Goal: Task Accomplishment & Management: Manage account settings

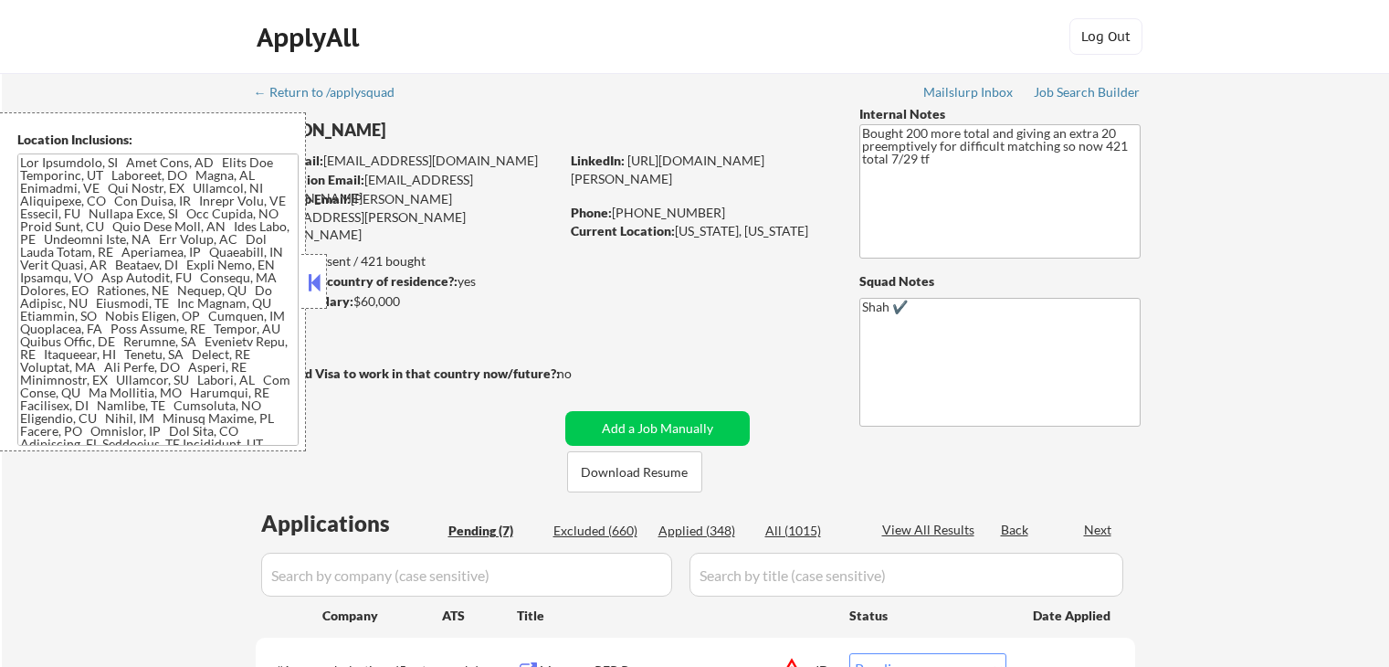
select select ""pending""
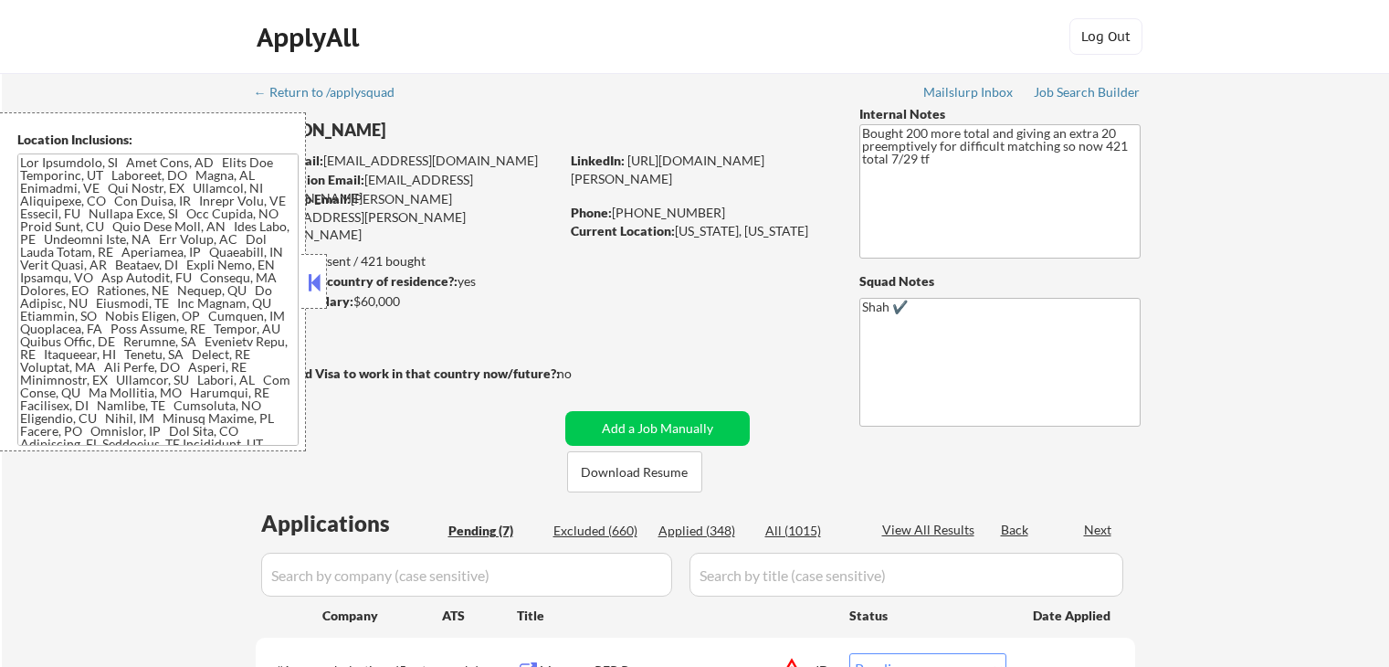
select select ""pending""
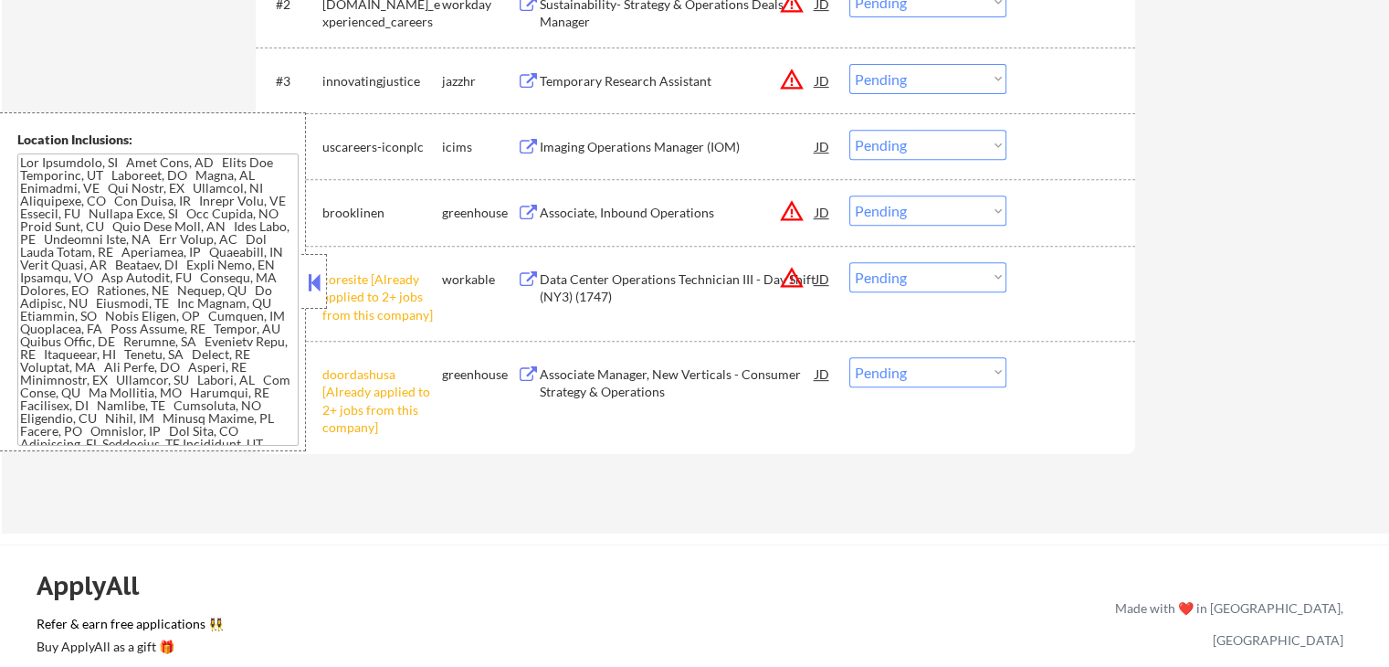
scroll to position [913, 0]
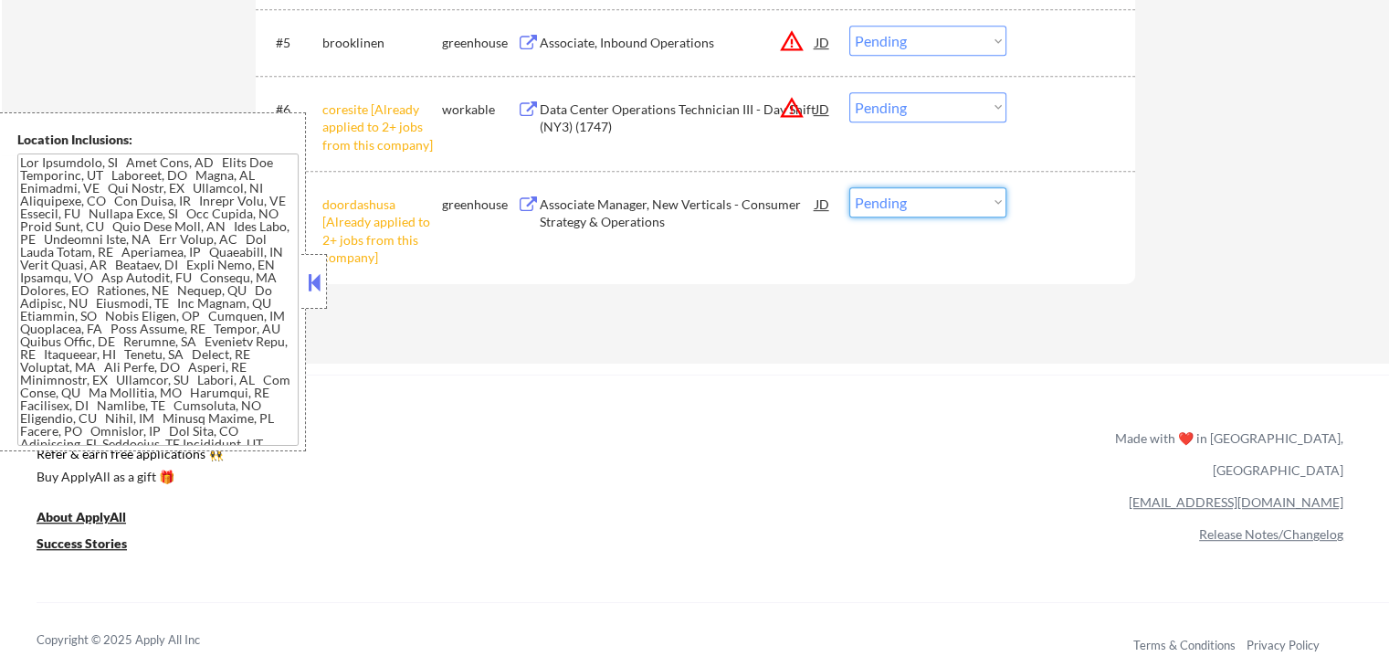
drag, startPoint x: 927, startPoint y: 197, endPoint x: 930, endPoint y: 214, distance: 16.7
click at [927, 197] on select "Choose an option... Pending Applied Excluded (Questions) Excluded (Expired) Exc…" at bounding box center [927, 202] width 157 height 30
select select ""excluded__other_""
click at [849, 187] on select "Choose an option... Pending Applied Excluded (Questions) Excluded (Expired) Exc…" at bounding box center [927, 202] width 157 height 30
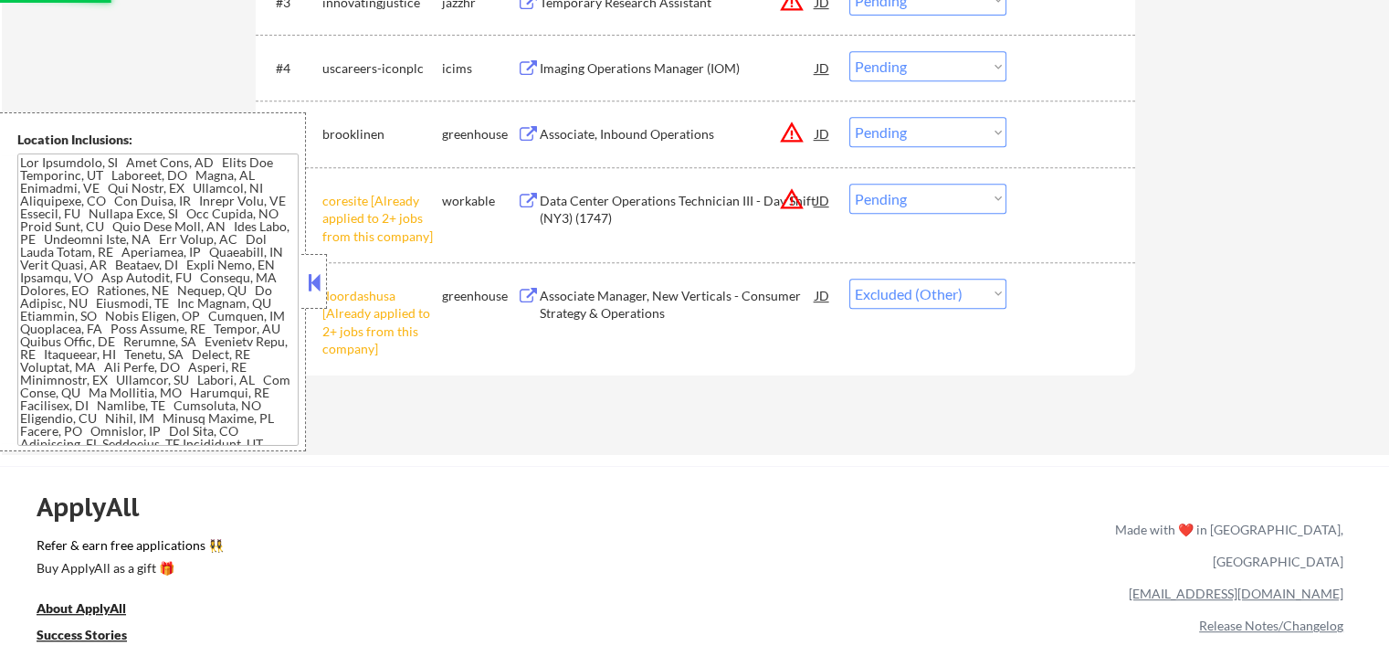
scroll to position [731, 0]
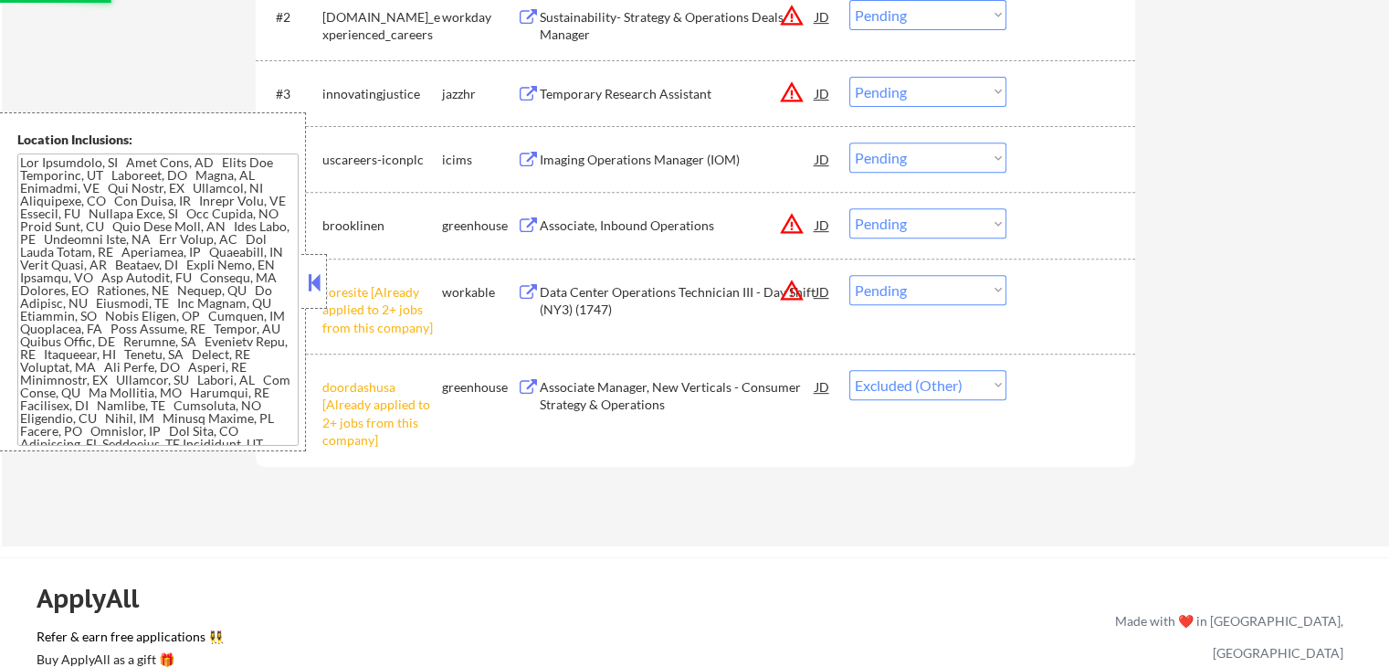
click at [906, 287] on select "Choose an option... Pending Applied Excluded (Questions) Excluded (Expired) Exc…" at bounding box center [927, 290] width 157 height 30
select select ""excluded__other_""
click at [849, 275] on select "Choose an option... Pending Applied Excluded (Questions) Excluded (Expired) Exc…" at bounding box center [927, 290] width 157 height 30
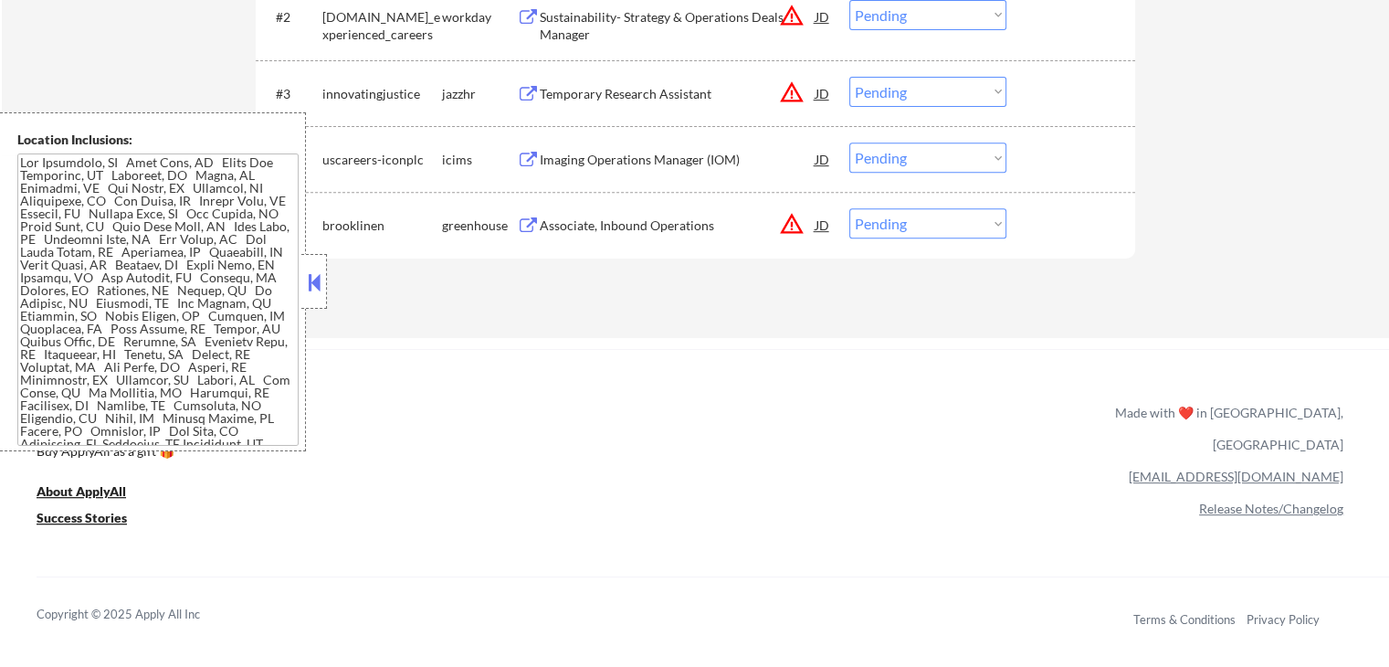
click at [562, 100] on div "Temporary Research Assistant" at bounding box center [678, 94] width 276 height 18
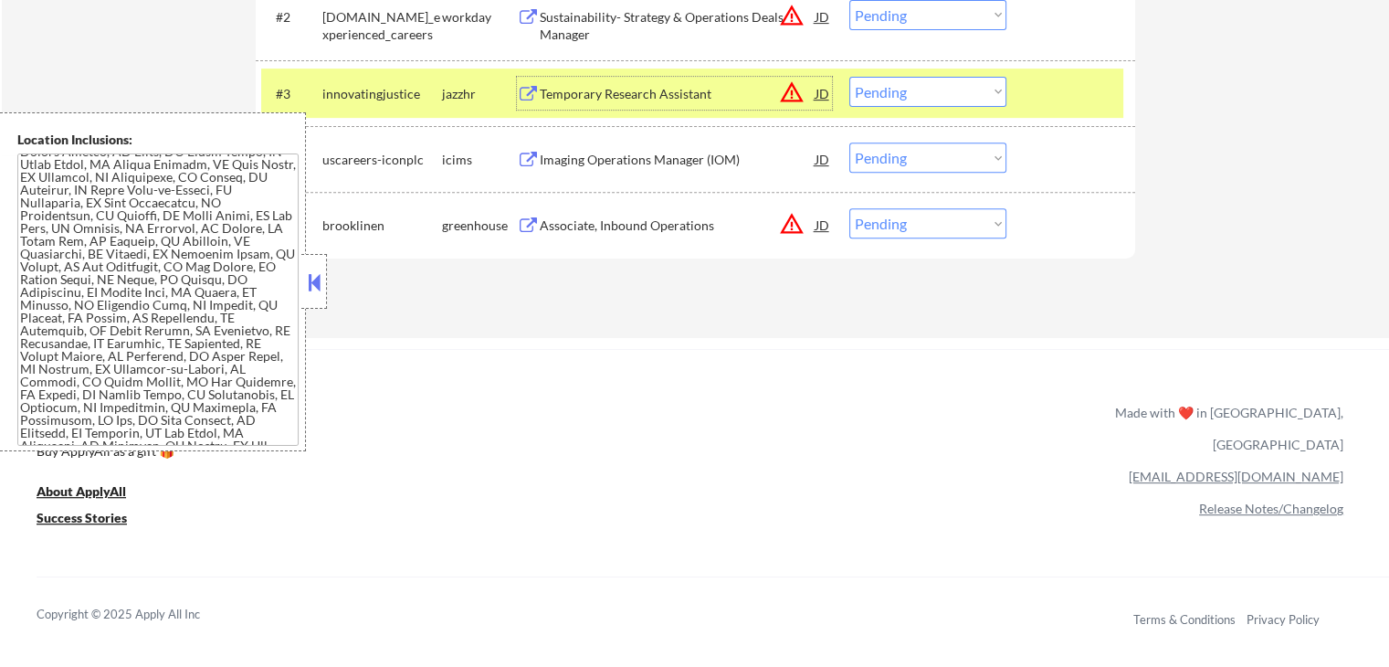
scroll to position [1157, 0]
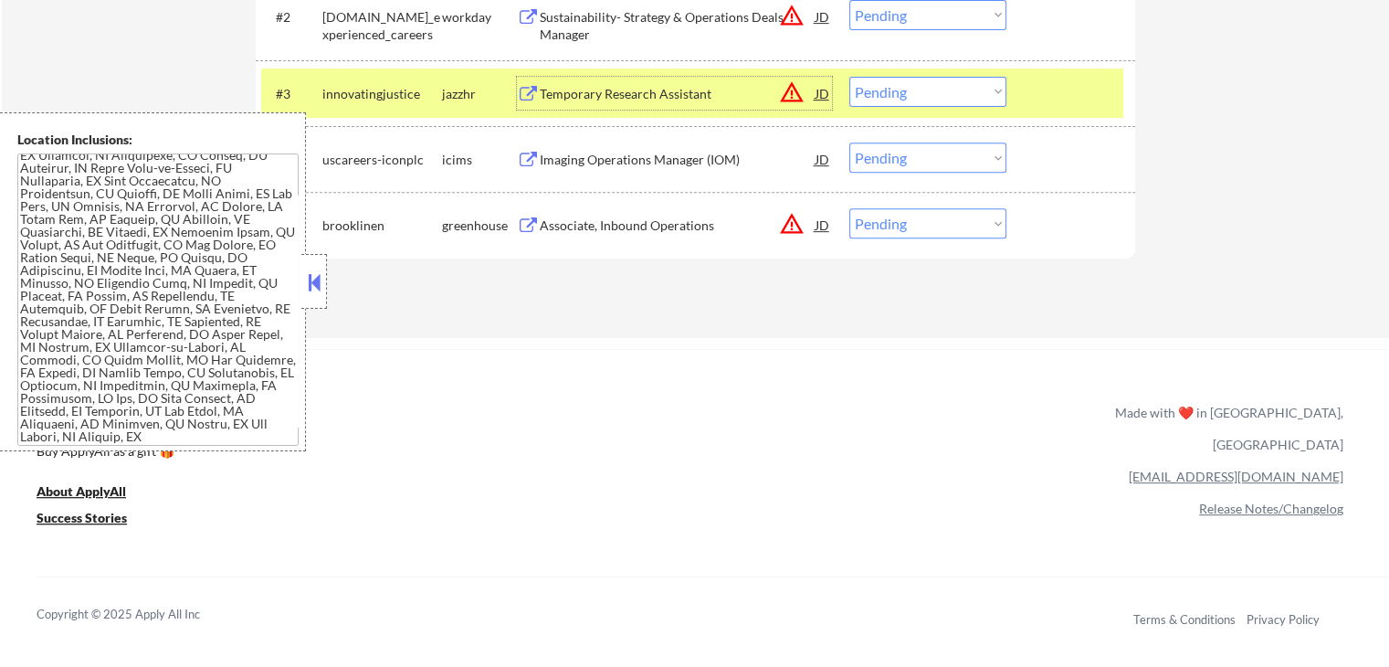
click at [932, 91] on select "Choose an option... Pending Applied Excluded (Questions) Excluded (Expired) Exc…" at bounding box center [927, 92] width 157 height 30
click at [849, 77] on select "Choose an option... Pending Applied Excluded (Questions) Excluded (Expired) Exc…" at bounding box center [927, 92] width 157 height 30
select select ""pending""
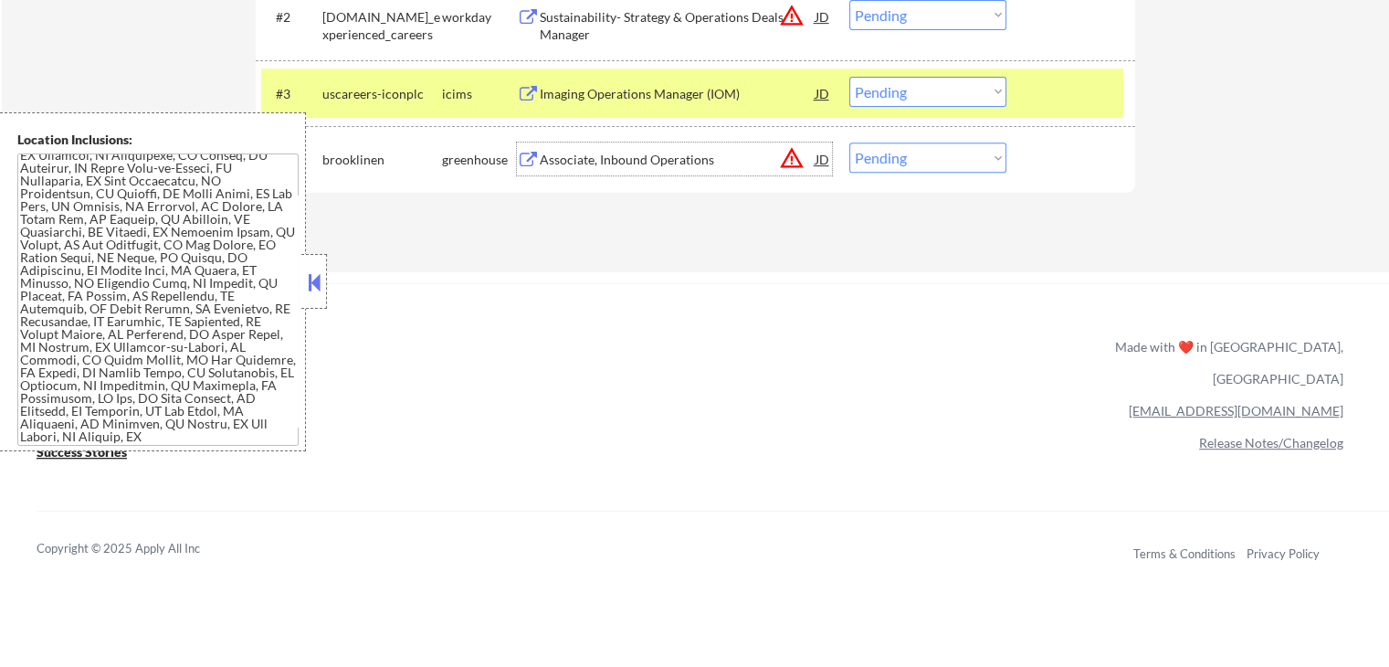
click at [549, 167] on div "Associate, Inbound Operations" at bounding box center [678, 160] width 276 height 18
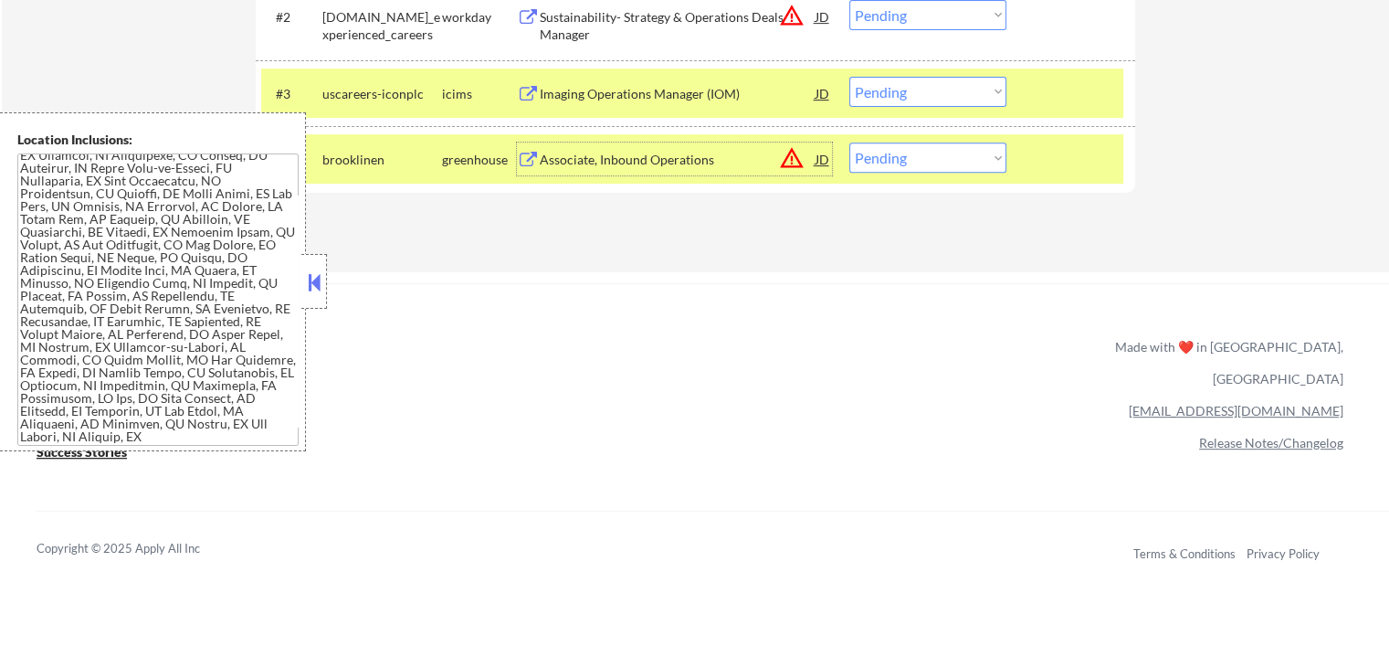
click at [928, 151] on select "Choose an option... Pending Applied Excluded (Questions) Excluded (Expired) Exc…" at bounding box center [927, 157] width 157 height 30
select select ""excluded""
click at [849, 142] on select "Choose an option... Pending Applied Excluded (Questions) Excluded (Expired) Exc…" at bounding box center [927, 157] width 157 height 30
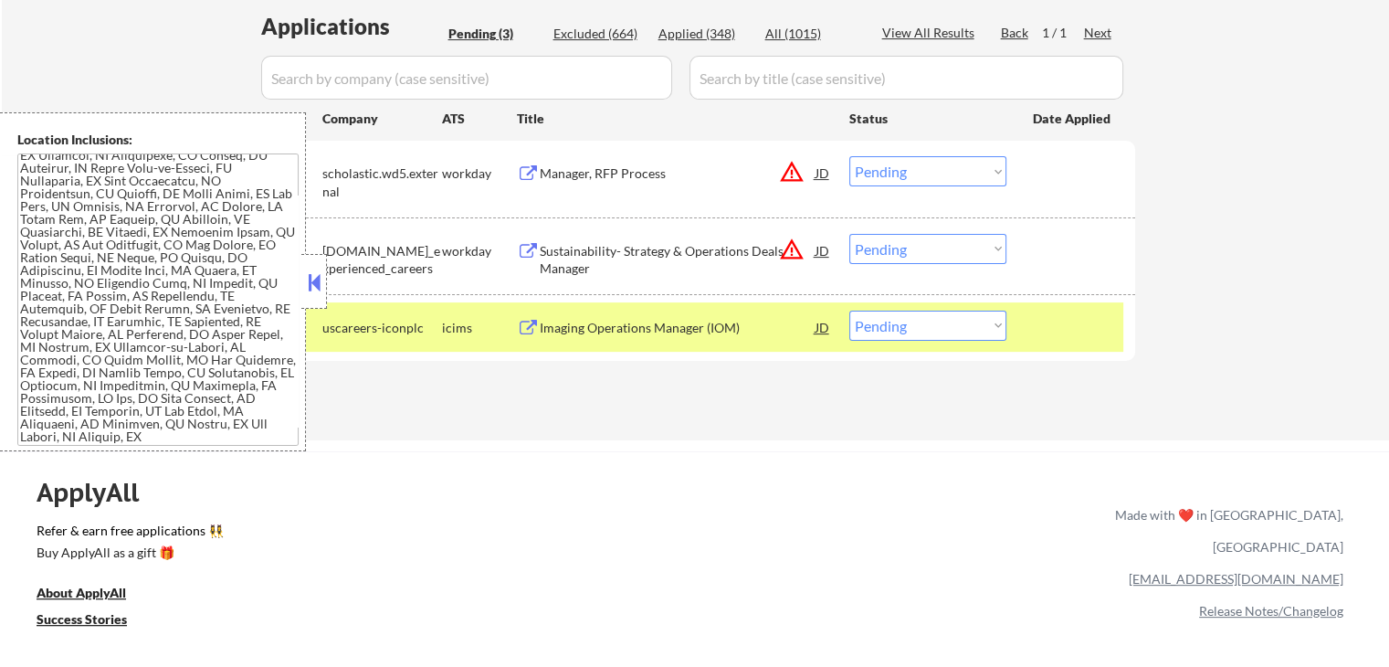
scroll to position [457, 0]
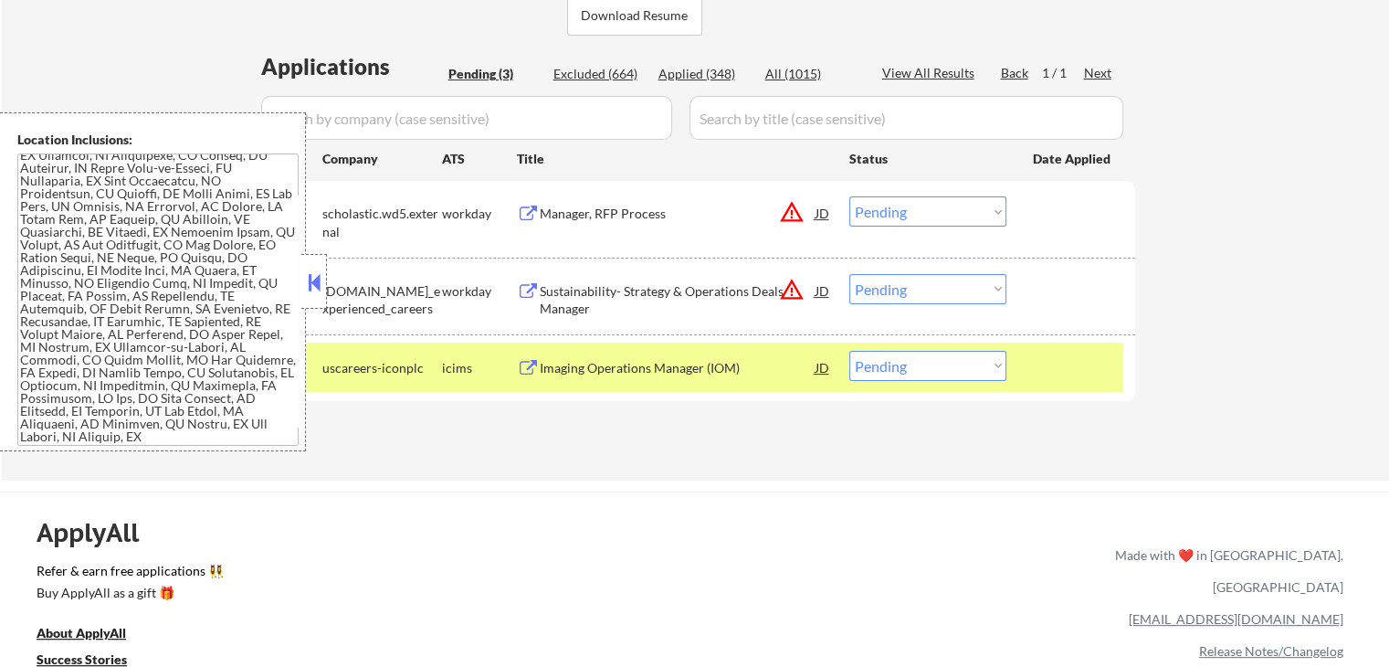
click at [635, 213] on div "Manager, RFP Process" at bounding box center [678, 214] width 276 height 18
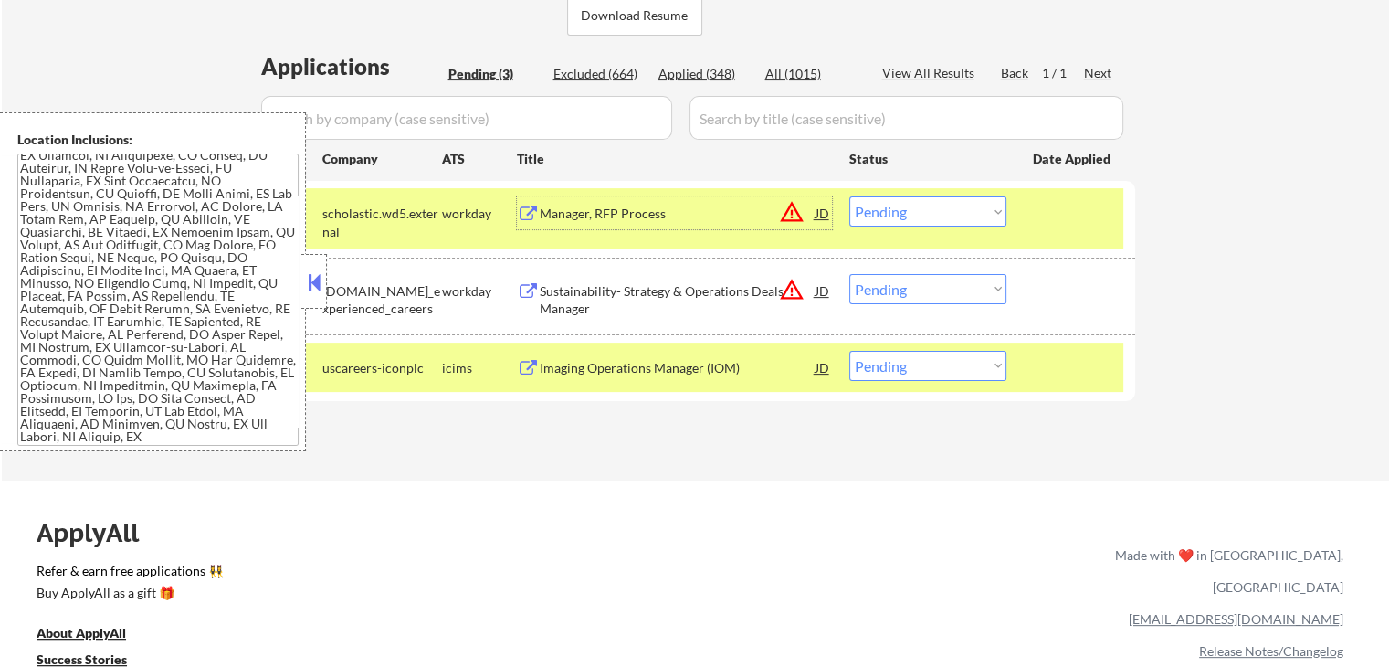
scroll to position [548, 0]
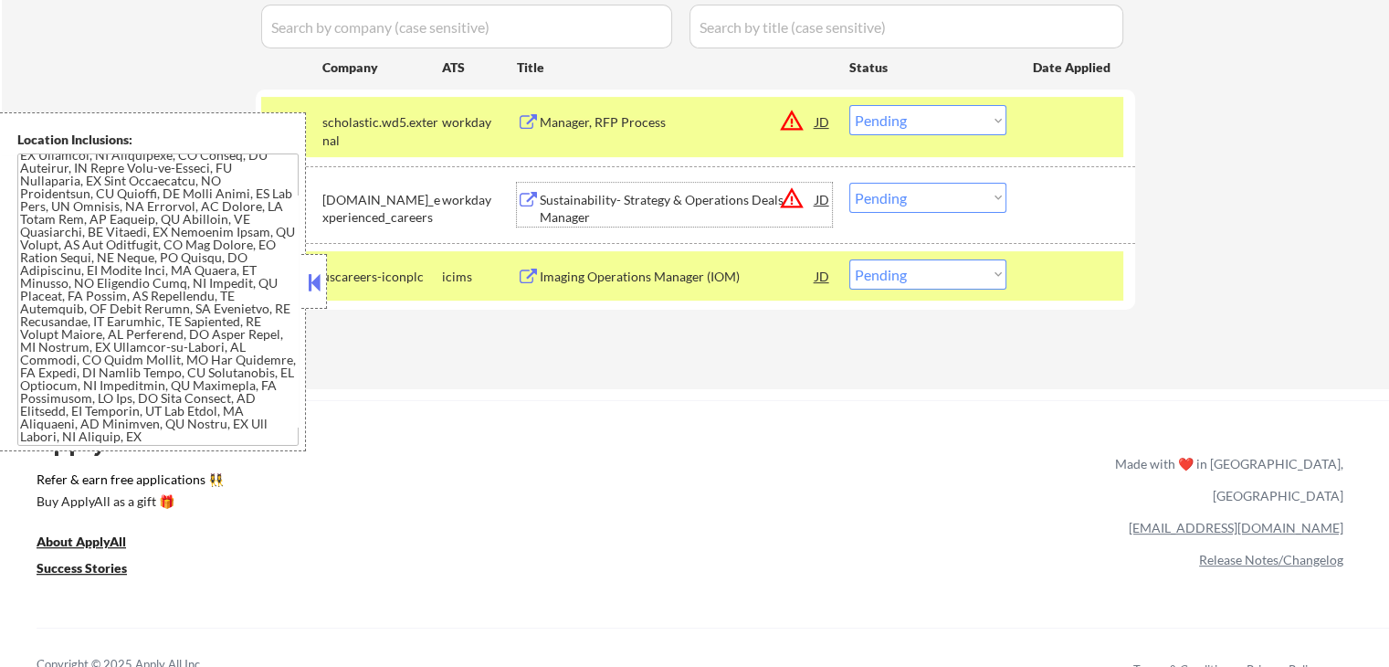
click at [601, 206] on div "Sustainability- Strategy & Operations Deals Manager" at bounding box center [678, 209] width 276 height 36
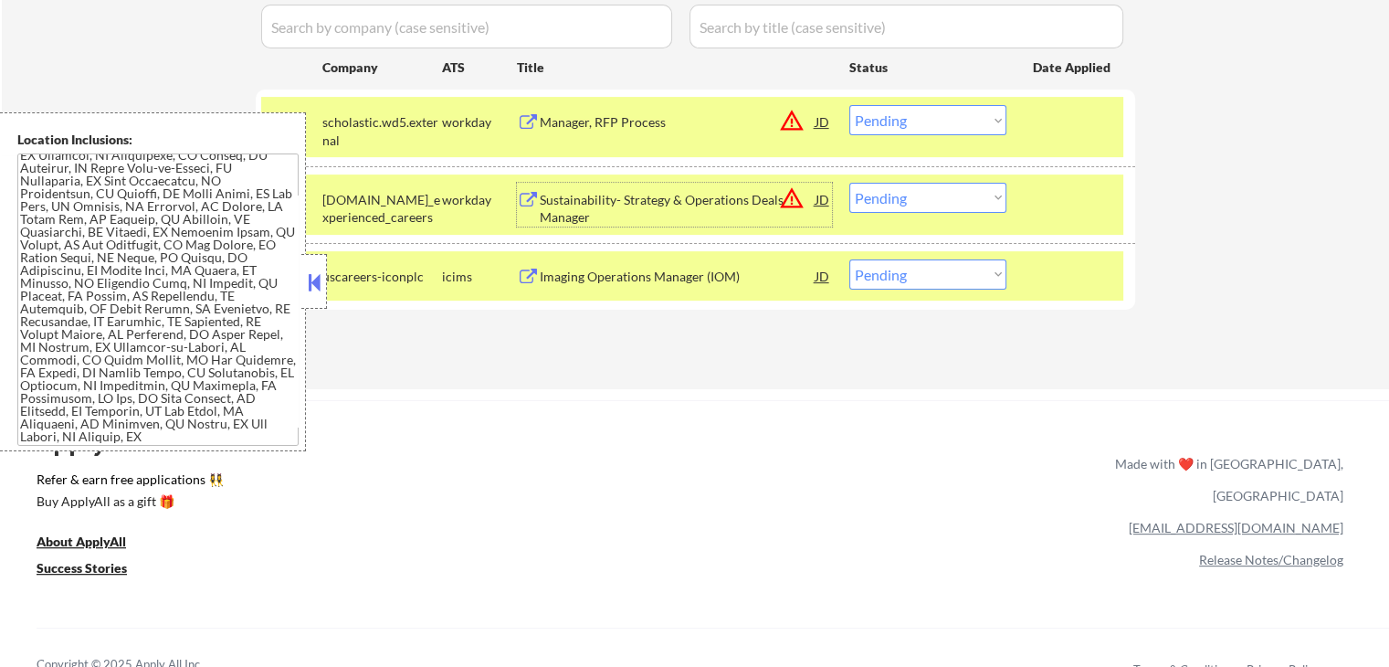
drag, startPoint x: 910, startPoint y: 197, endPoint x: 914, endPoint y: 206, distance: 9.4
click at [910, 197] on select "Choose an option... Pending Applied Excluded (Questions) Excluded (Expired) Exc…" at bounding box center [927, 198] width 157 height 30
click at [849, 183] on select "Choose an option... Pending Applied Excluded (Questions) Excluded (Expired) Exc…" at bounding box center [927, 198] width 157 height 30
select select ""pending""
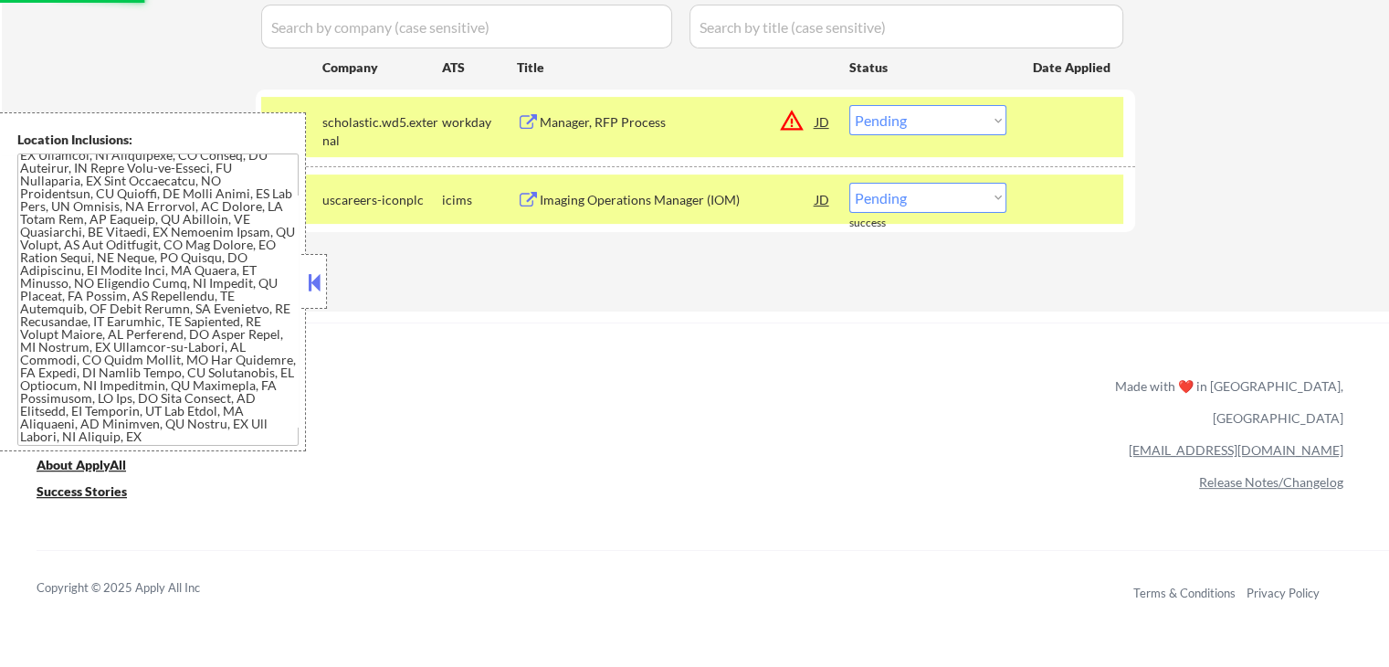
click at [613, 203] on div "Imaging Operations Manager (IOM)" at bounding box center [678, 200] width 276 height 18
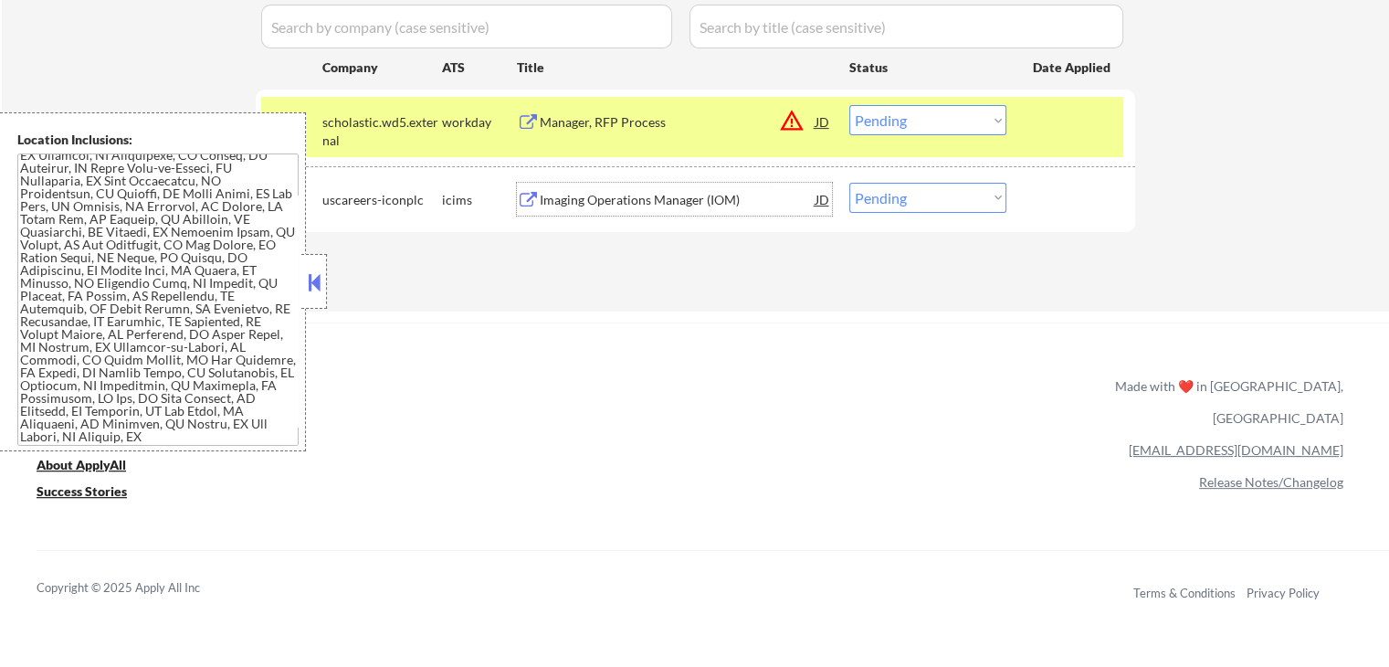
click at [901, 120] on select "Choose an option... Pending Applied Excluded (Questions) Excluded (Expired) Exc…" at bounding box center [927, 120] width 157 height 30
click at [849, 105] on select "Choose an option... Pending Applied Excluded (Questions) Excluded (Expired) Exc…" at bounding box center [927, 120] width 157 height 30
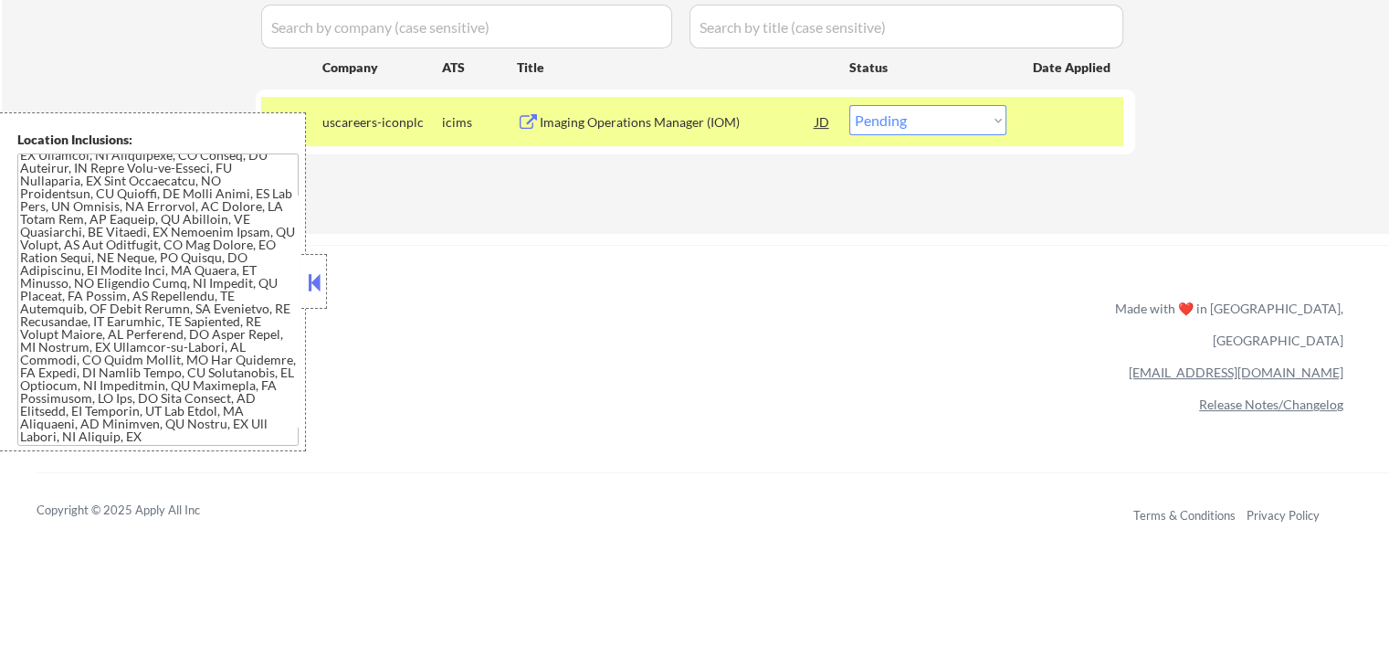
click at [945, 118] on select "Choose an option... Pending Applied Excluded (Questions) Excluded (Expired) Exc…" at bounding box center [927, 120] width 157 height 30
select select ""applied""
click at [849, 105] on select "Choose an option... Pending Applied Excluded (Questions) Excluded (Expired) Exc…" at bounding box center [927, 120] width 157 height 30
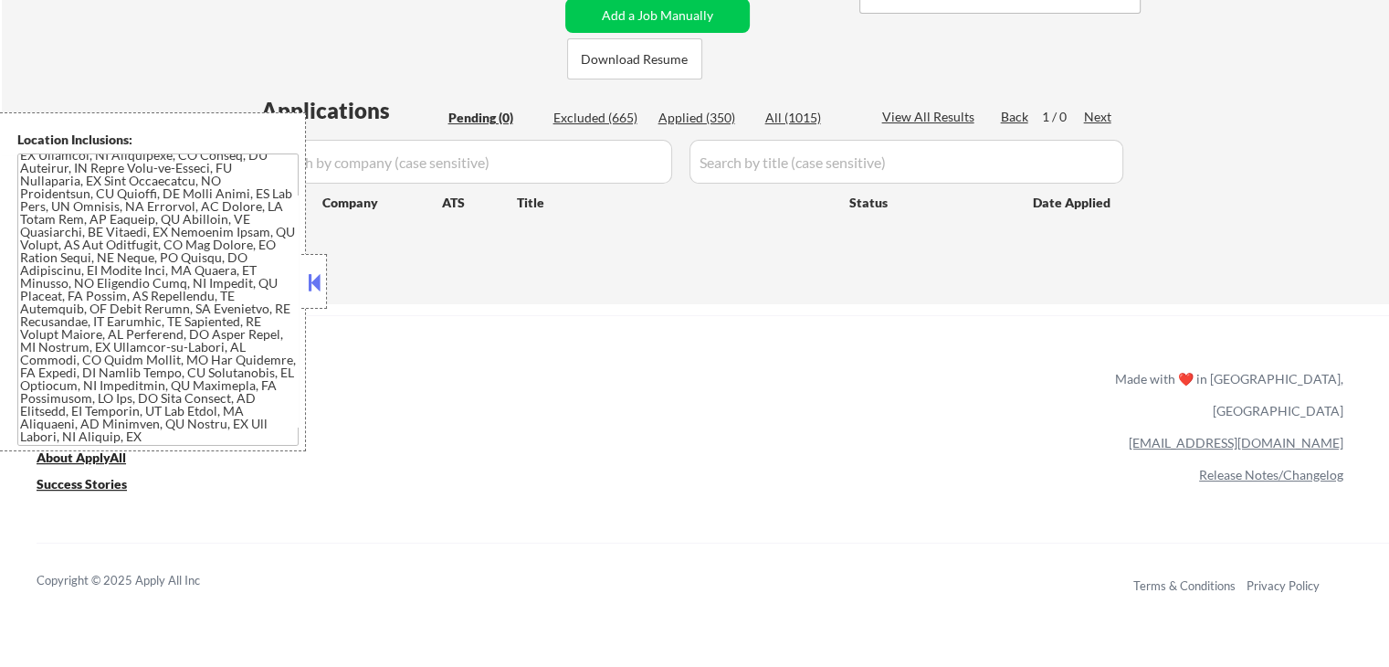
scroll to position [274, 0]
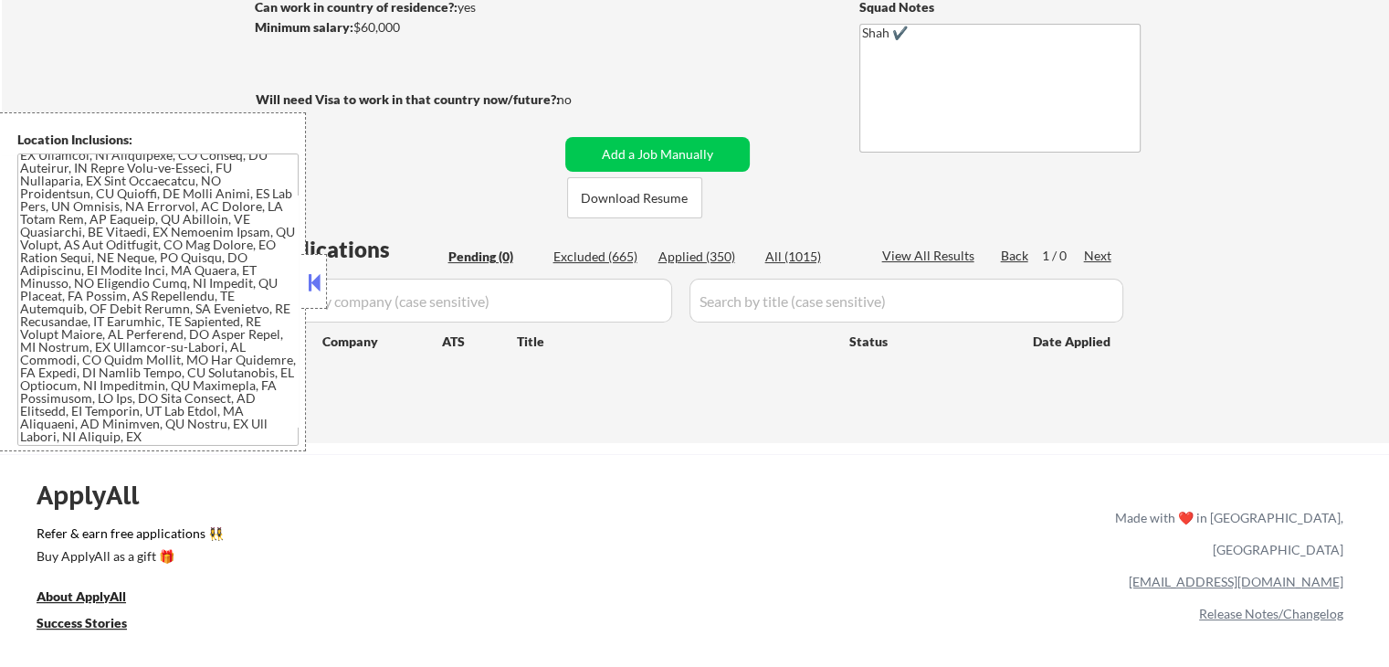
click at [704, 264] on div "Applied (350)" at bounding box center [704, 257] width 91 height 18
select select ""applied""
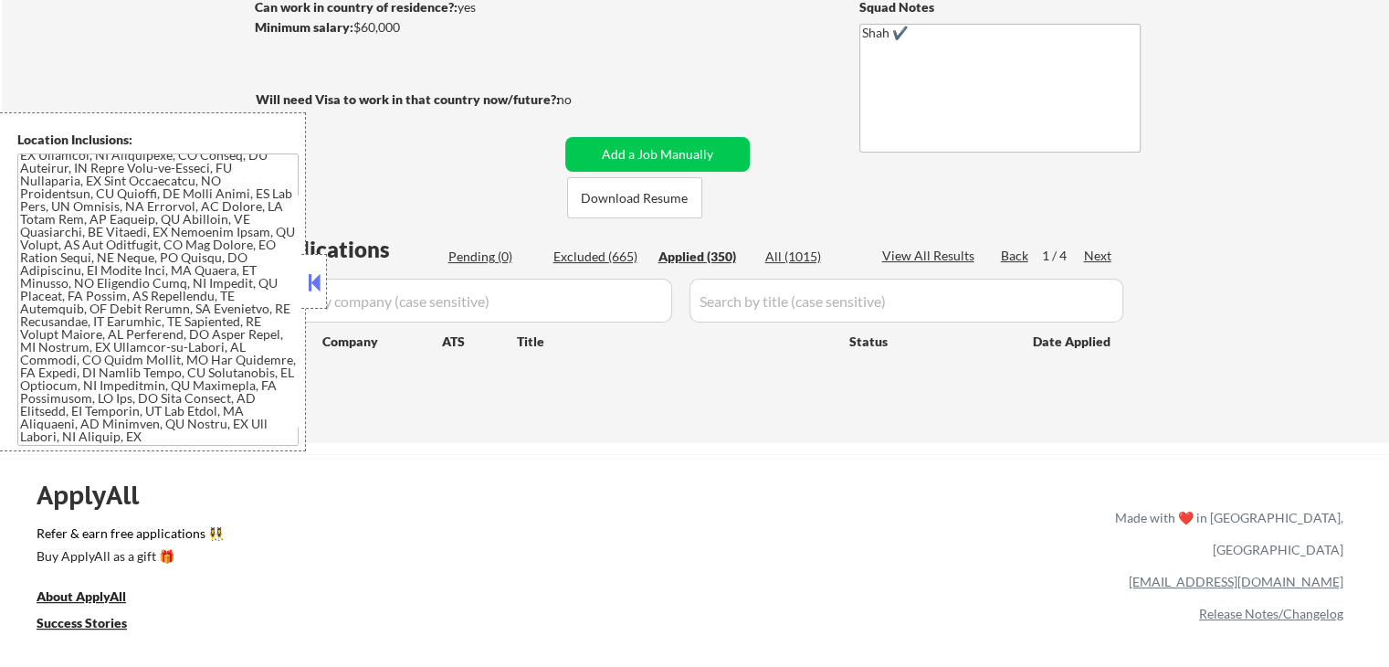
select select ""applied""
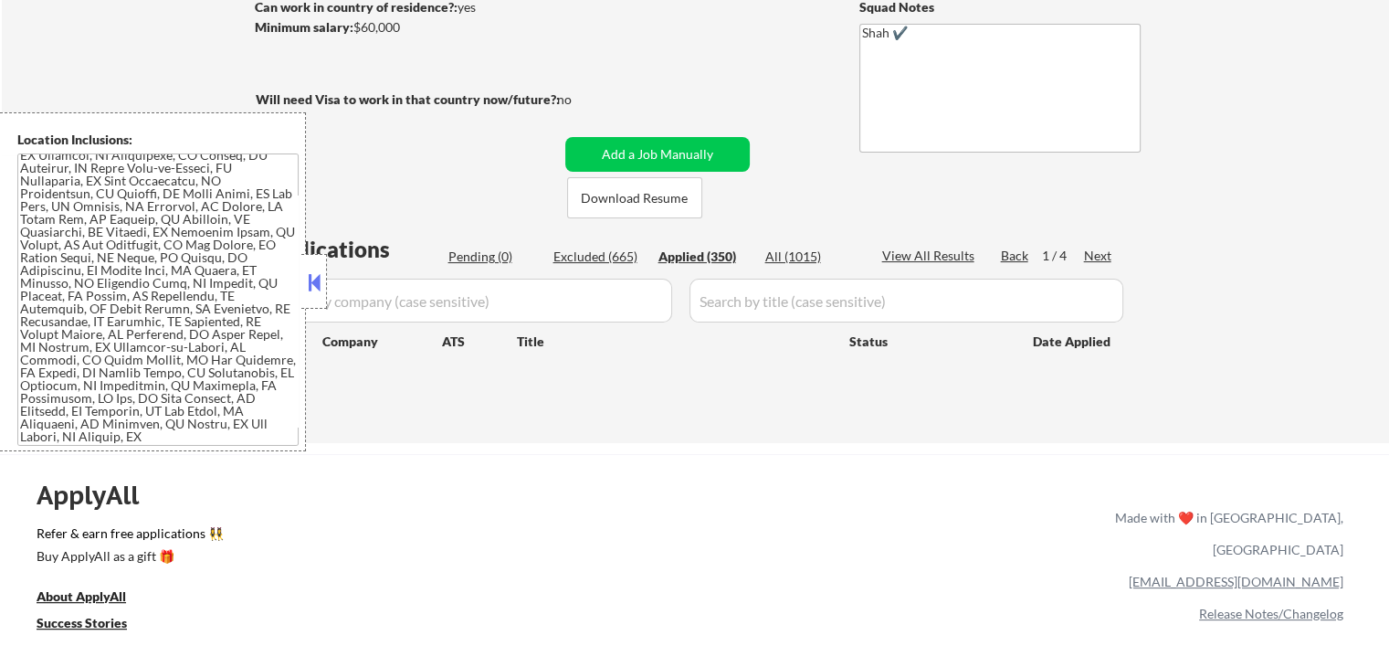
select select ""applied""
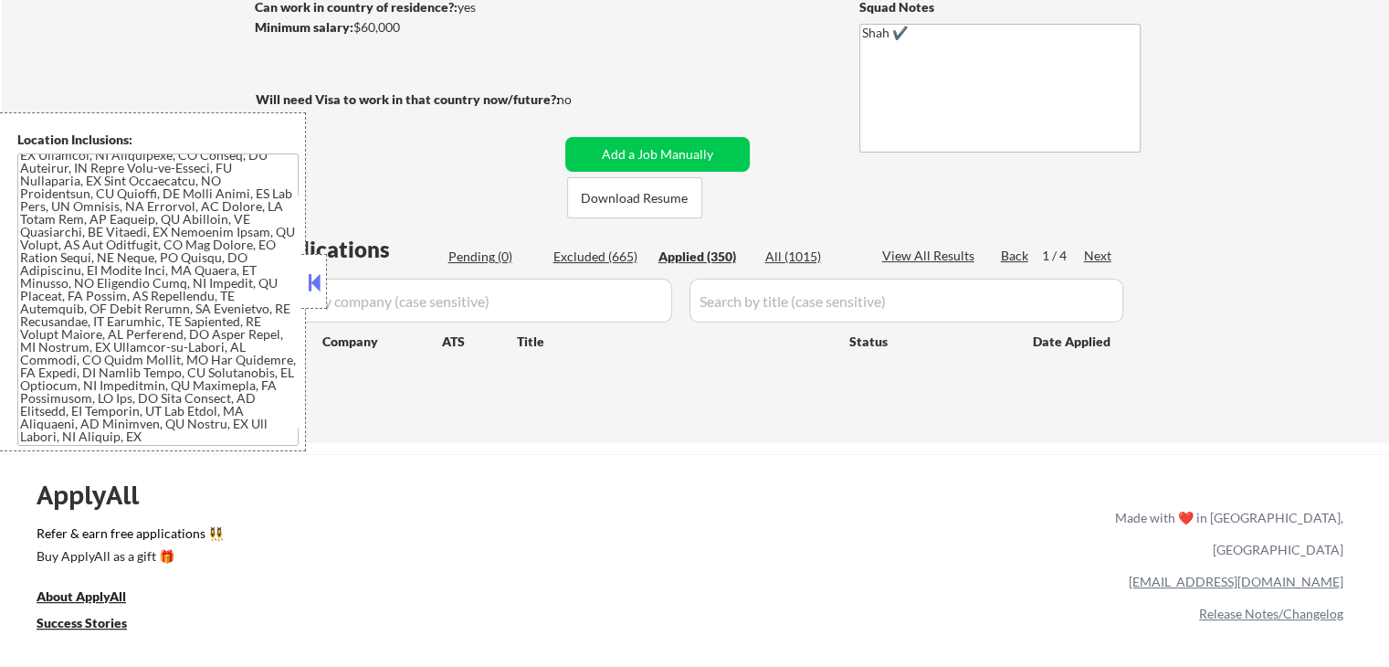
select select ""applied""
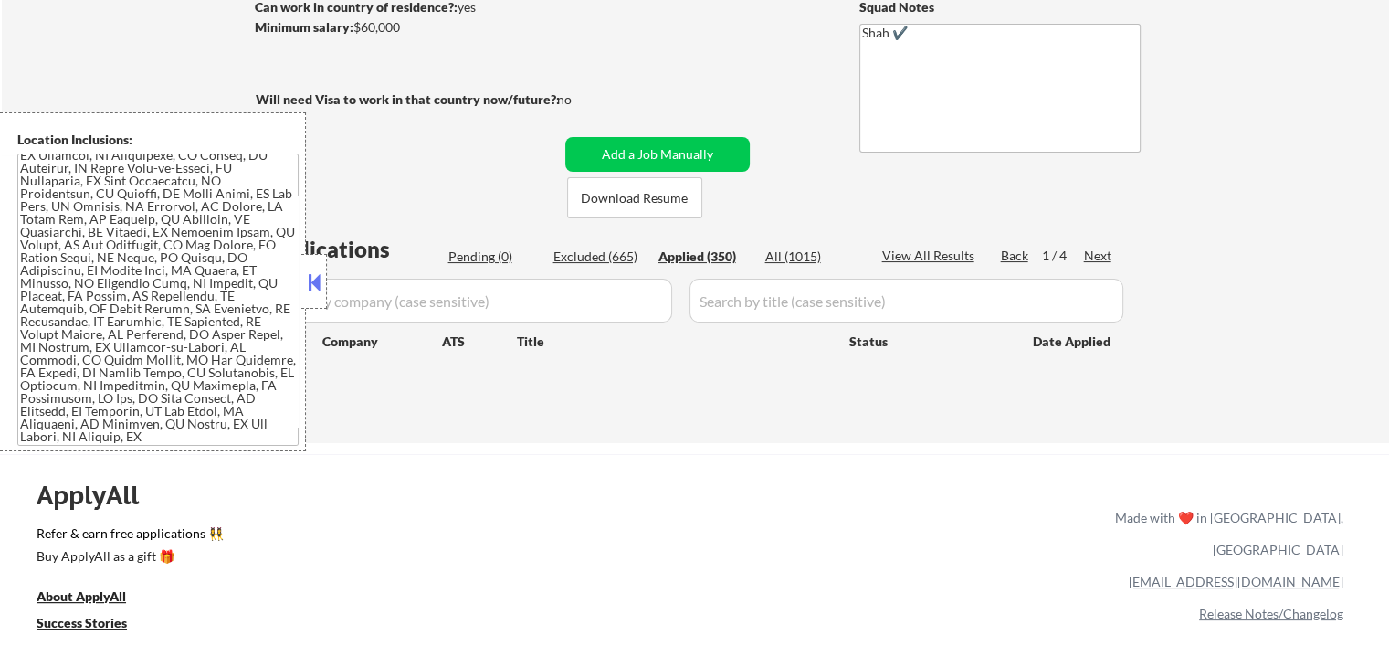
select select ""applied""
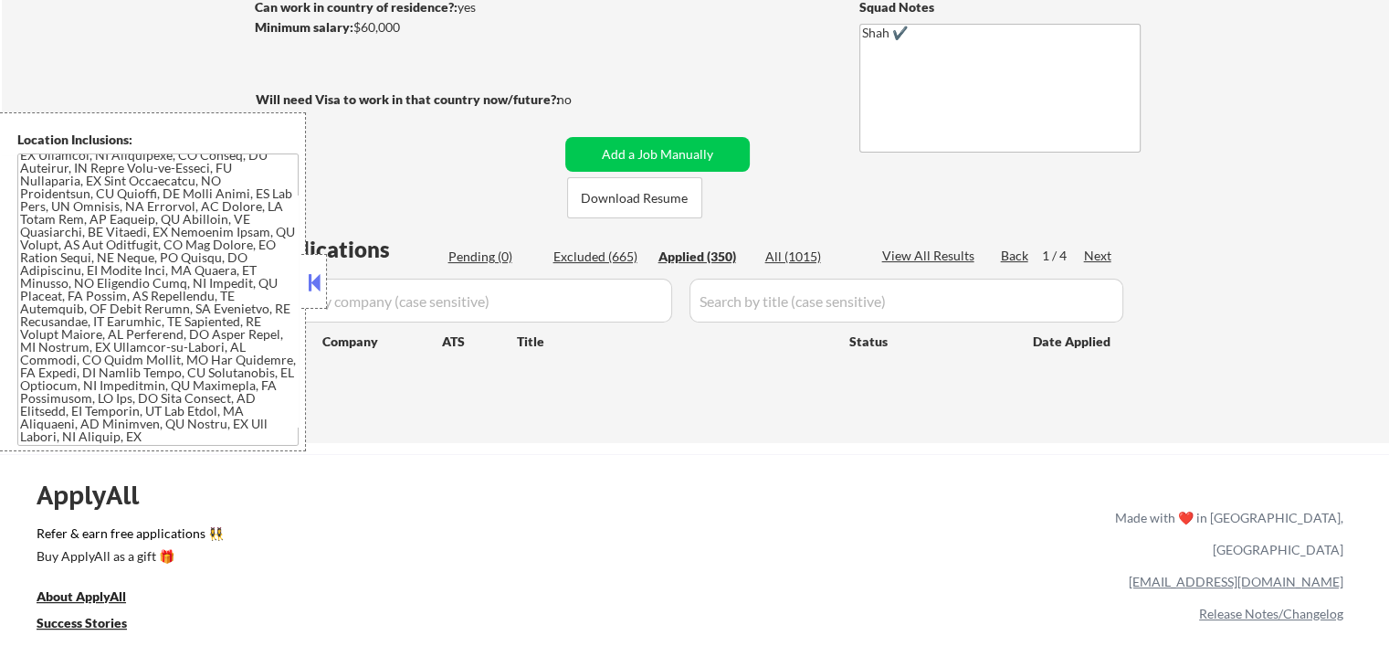
select select ""applied""
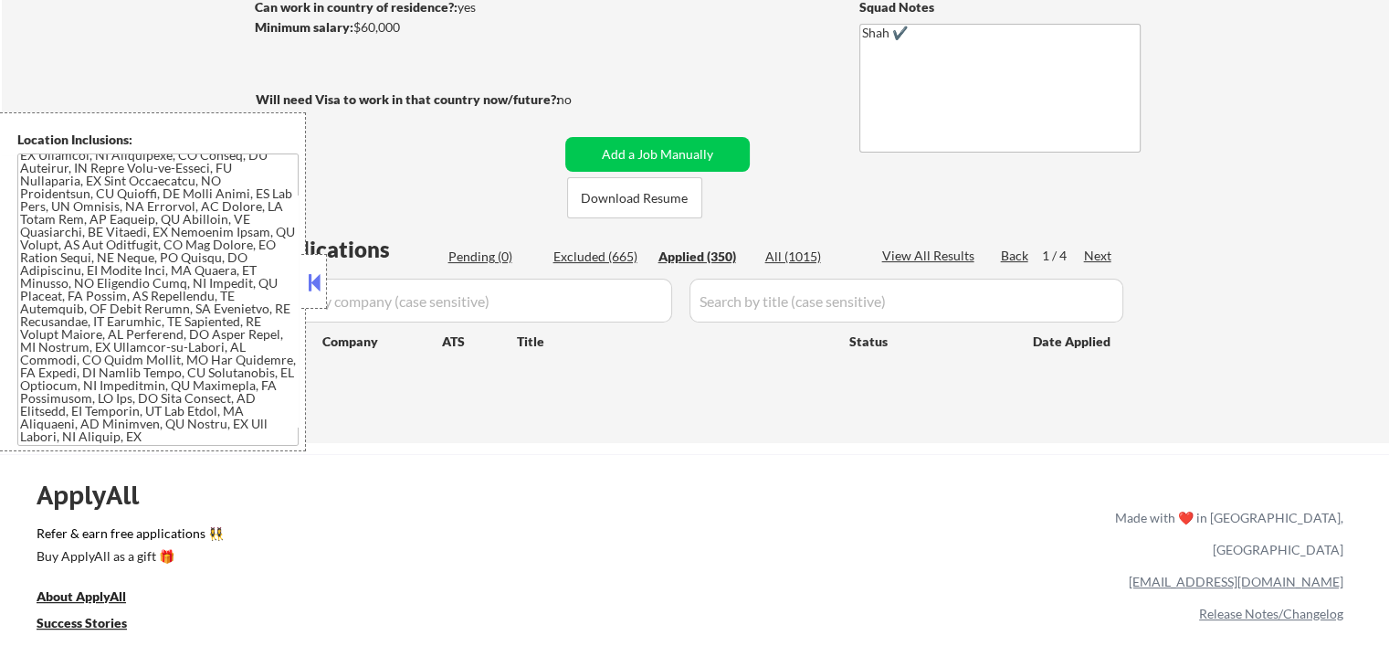
select select ""applied""
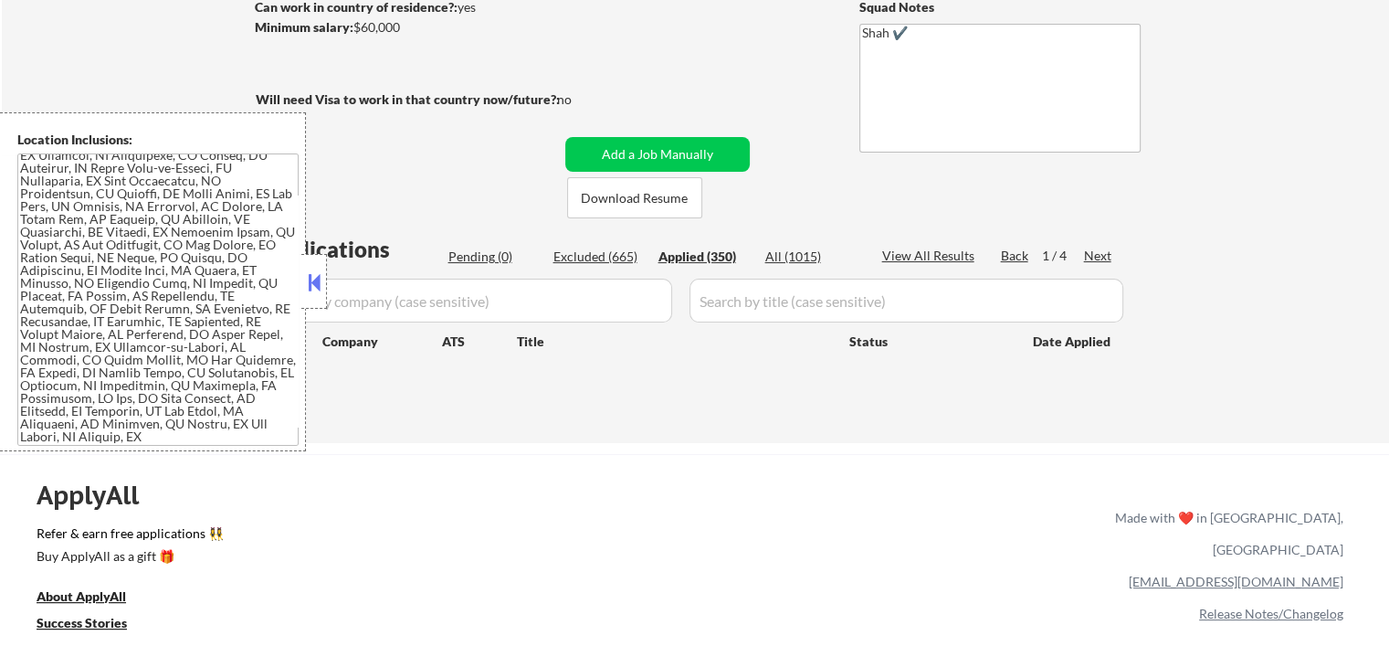
select select ""applied""
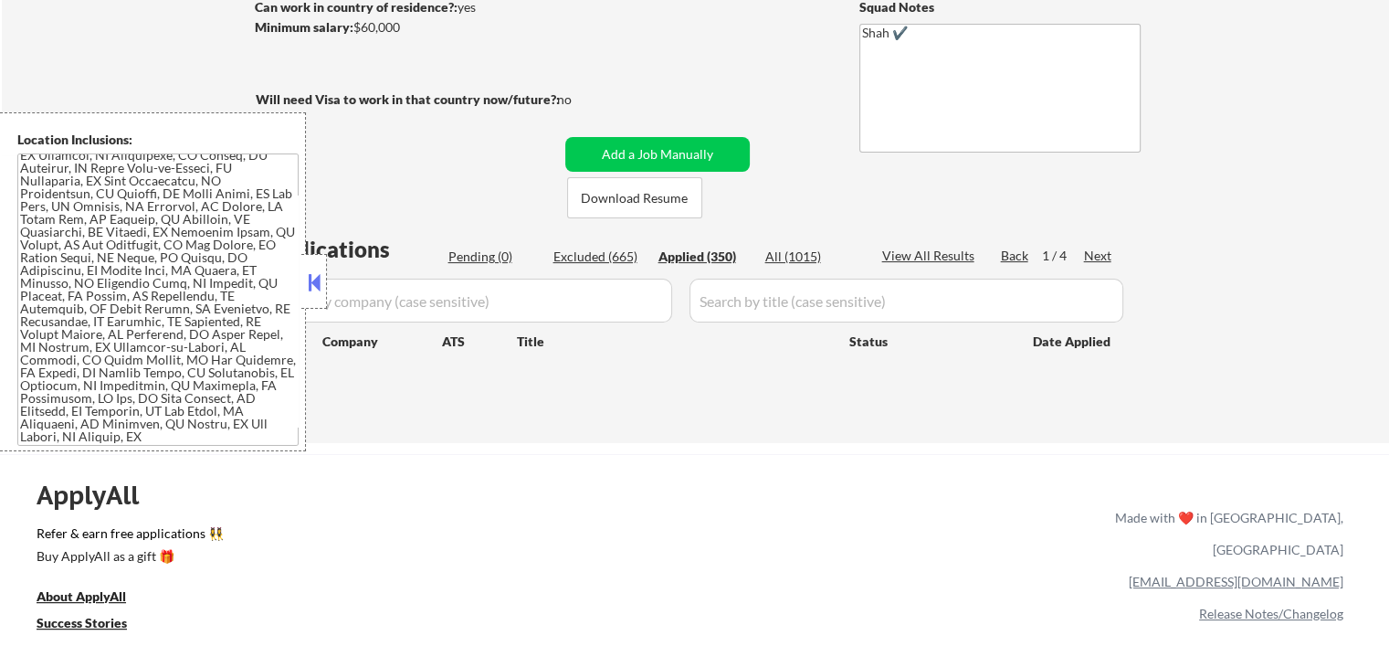
select select ""applied""
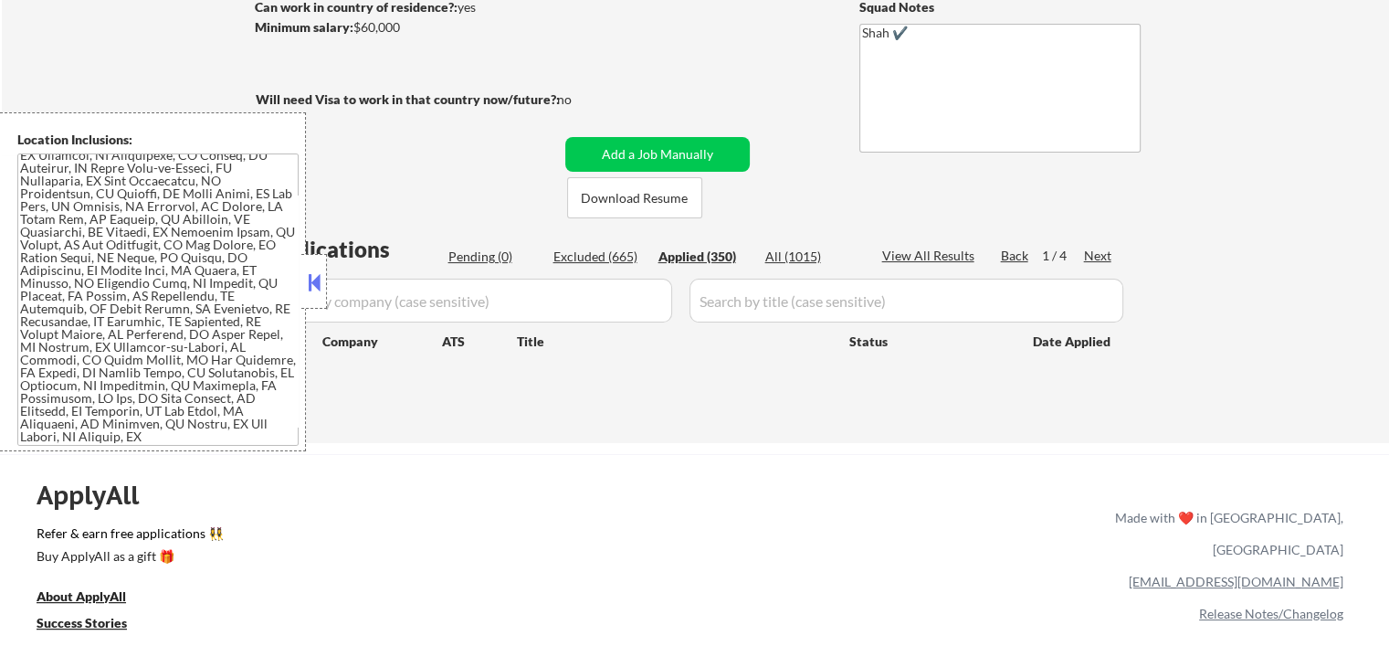
select select ""applied""
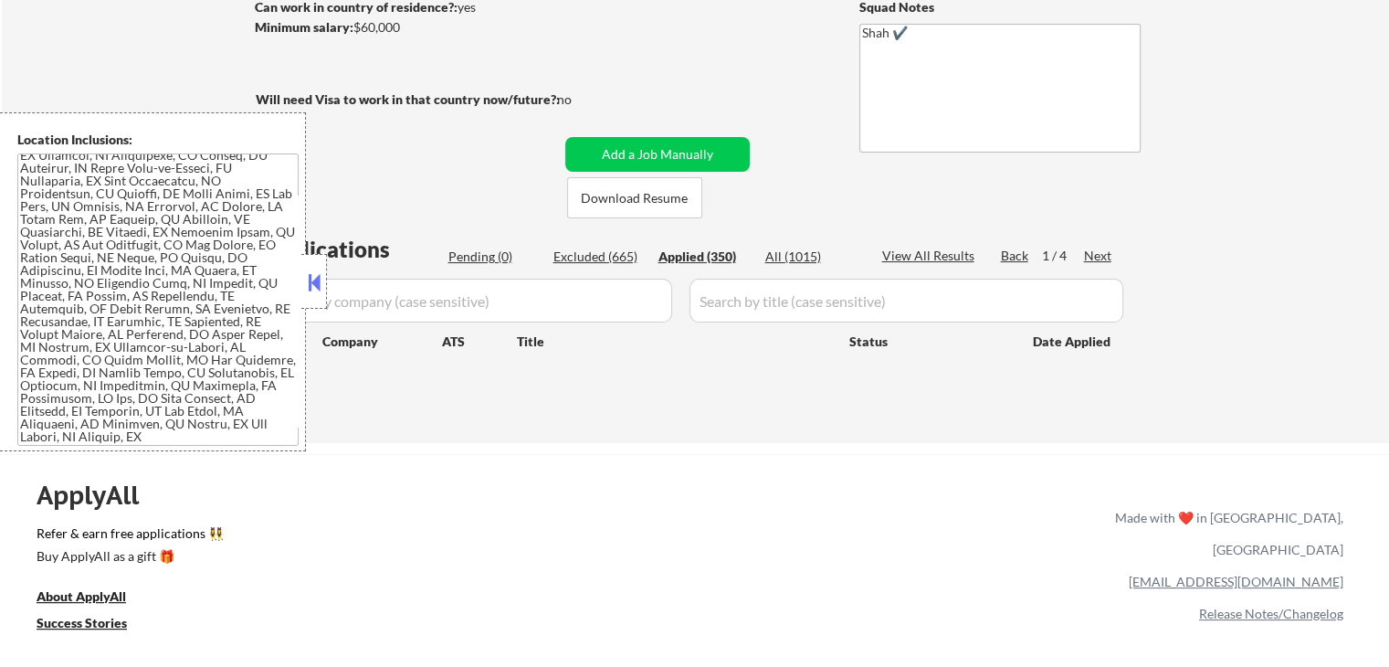
select select ""applied""
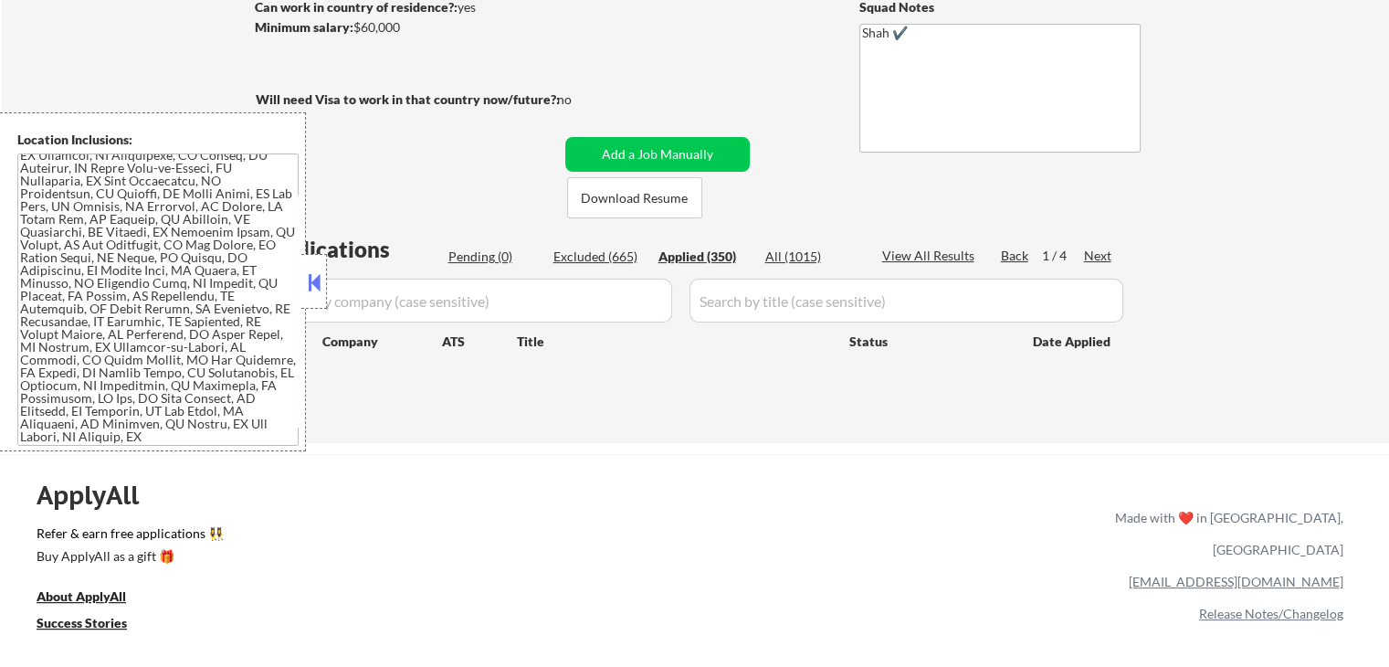
select select ""applied""
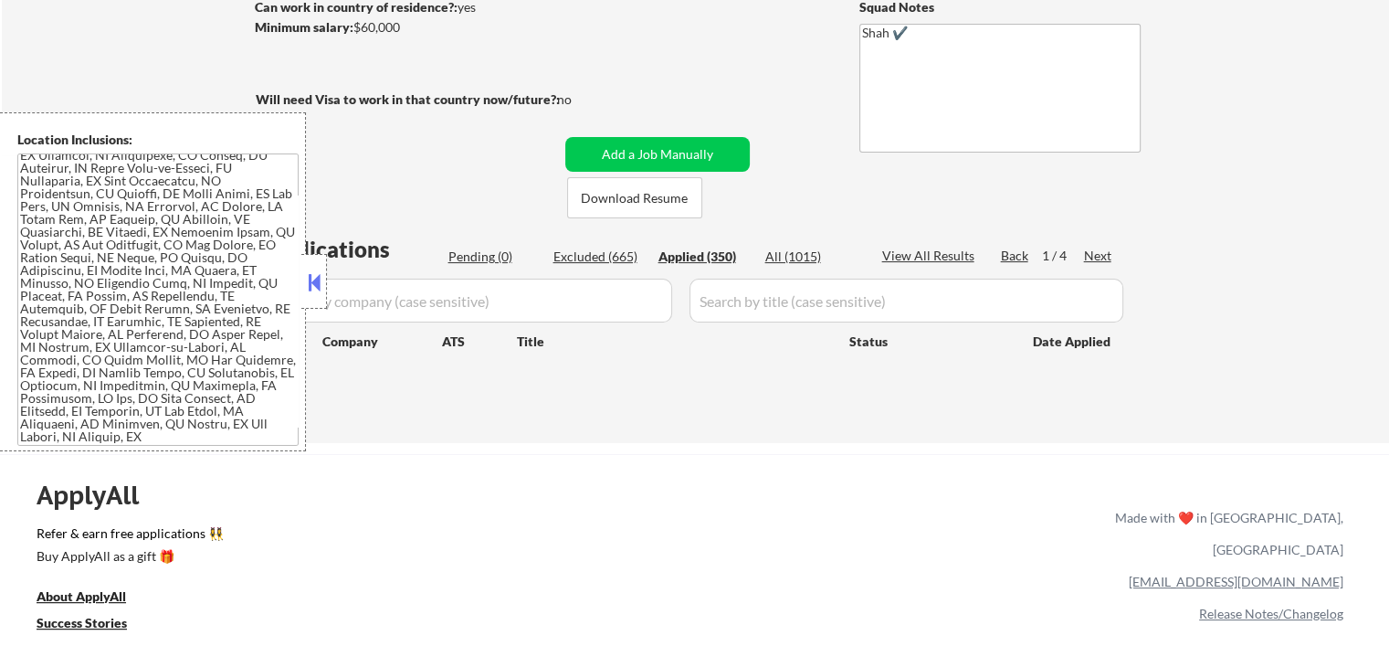
select select ""applied""
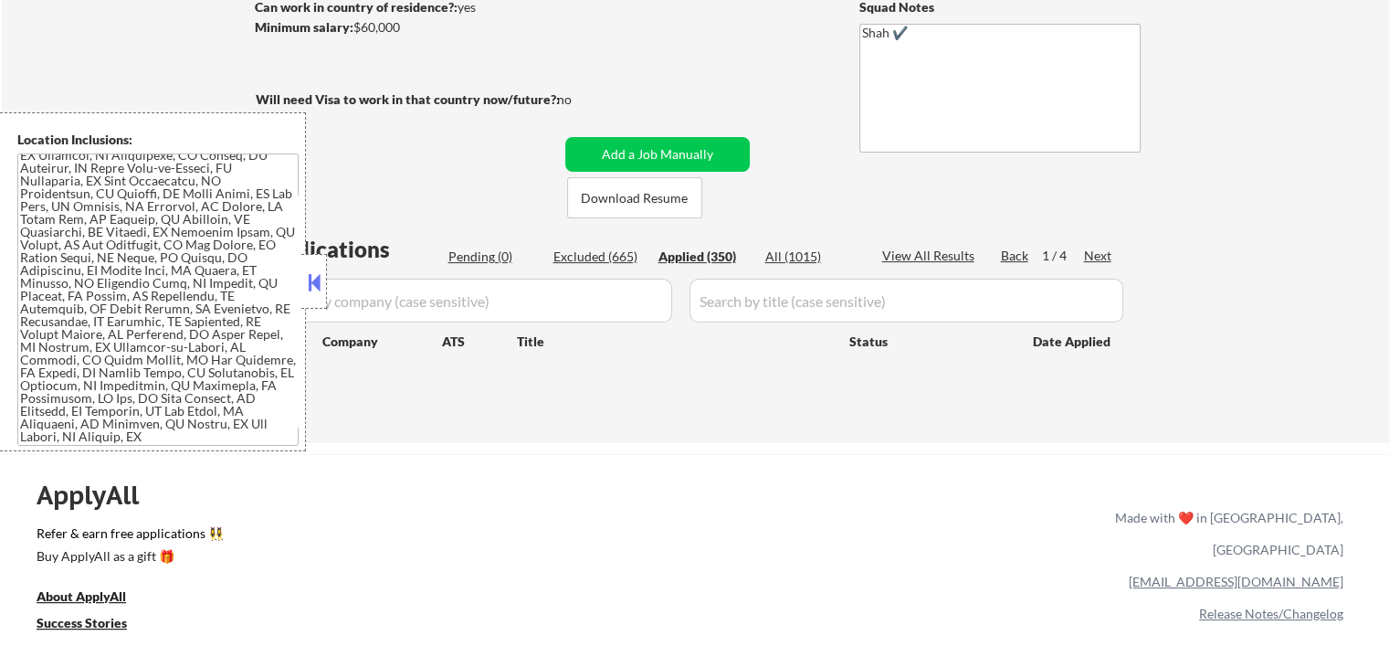
select select ""applied""
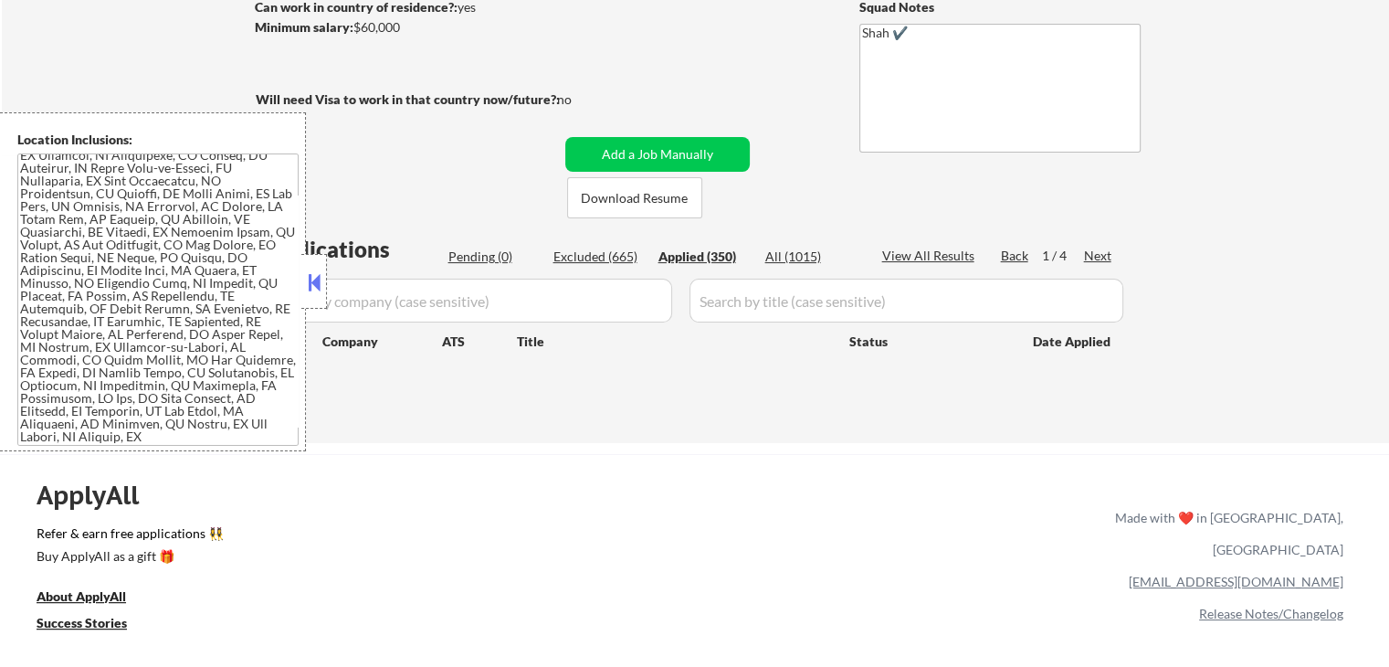
select select ""applied""
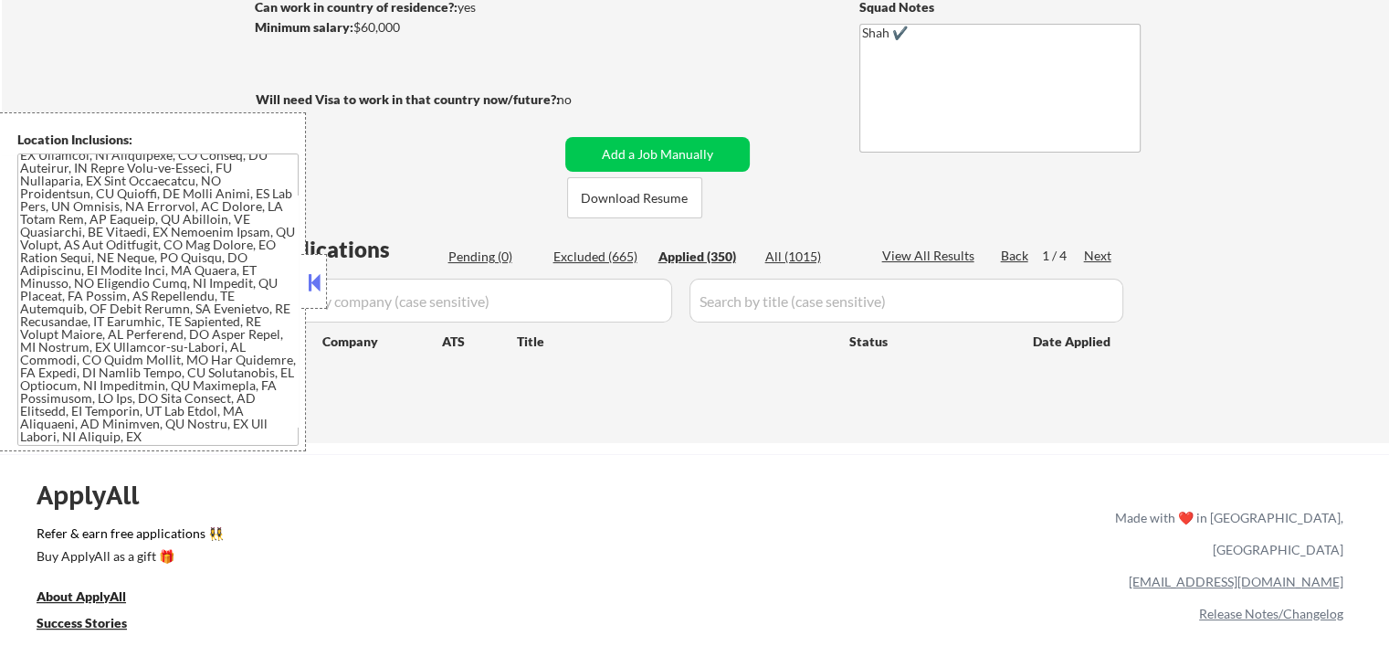
select select ""applied""
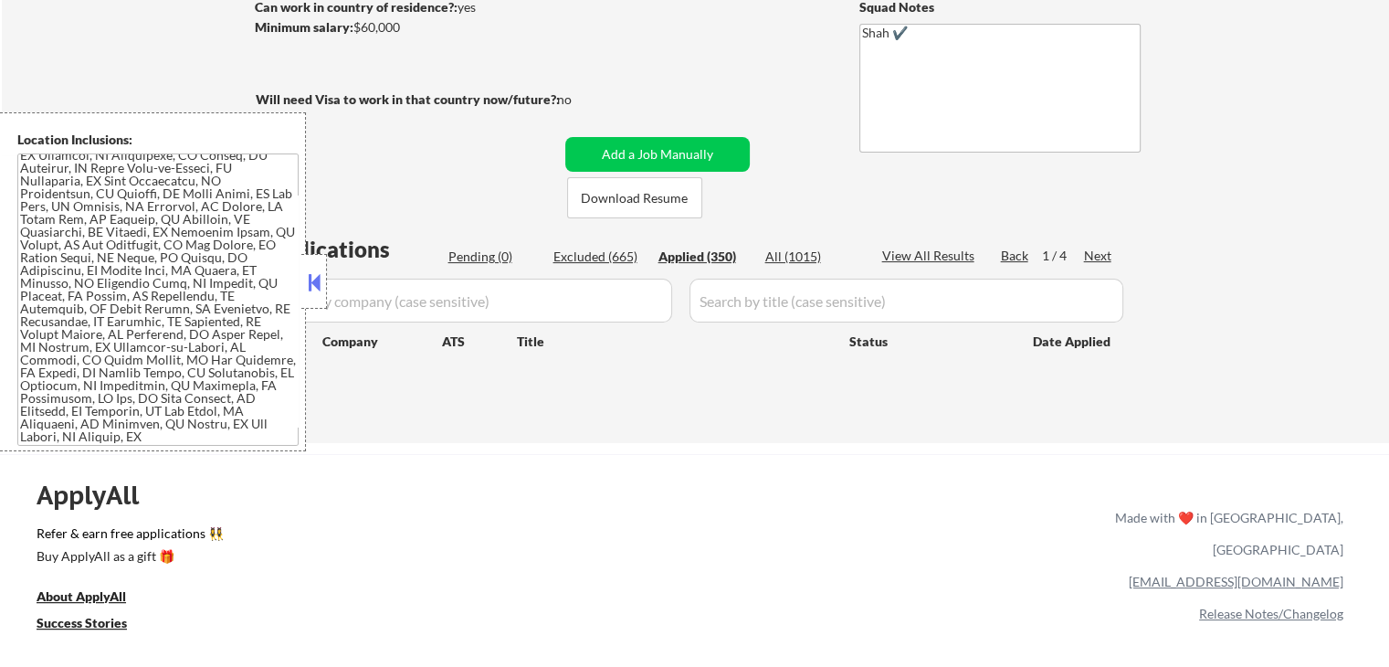
select select ""applied""
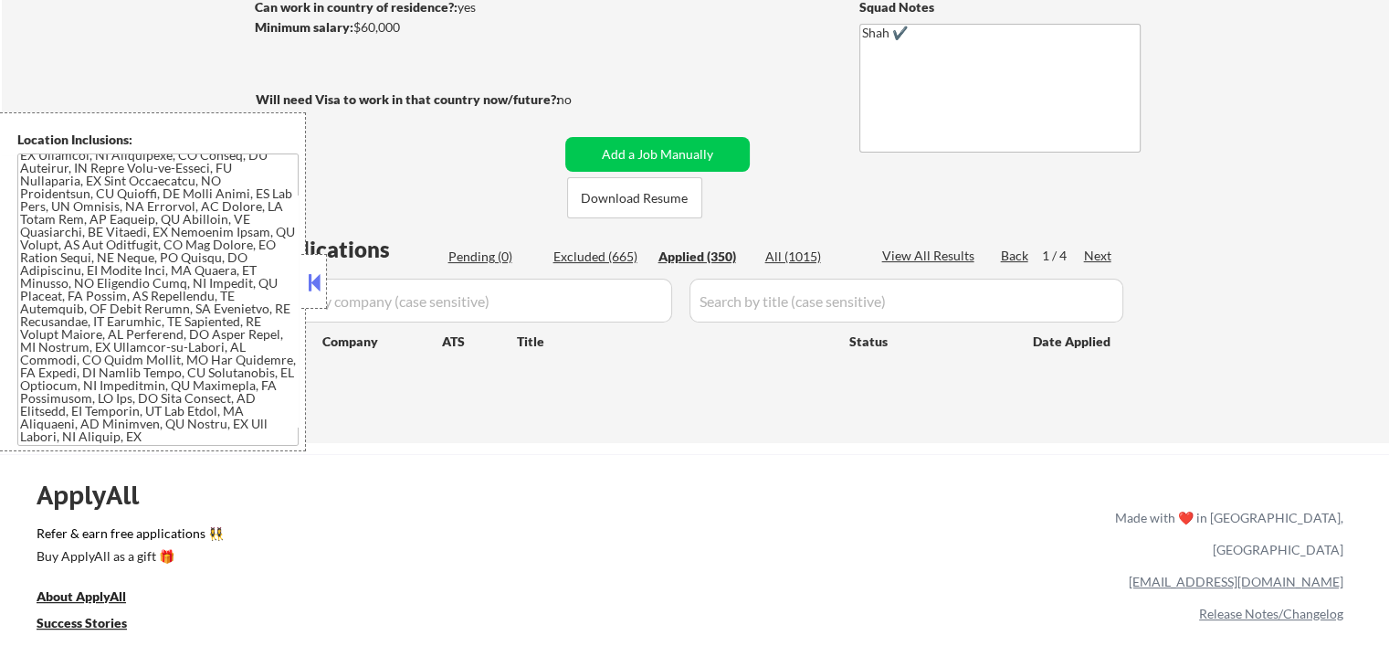
select select ""applied""
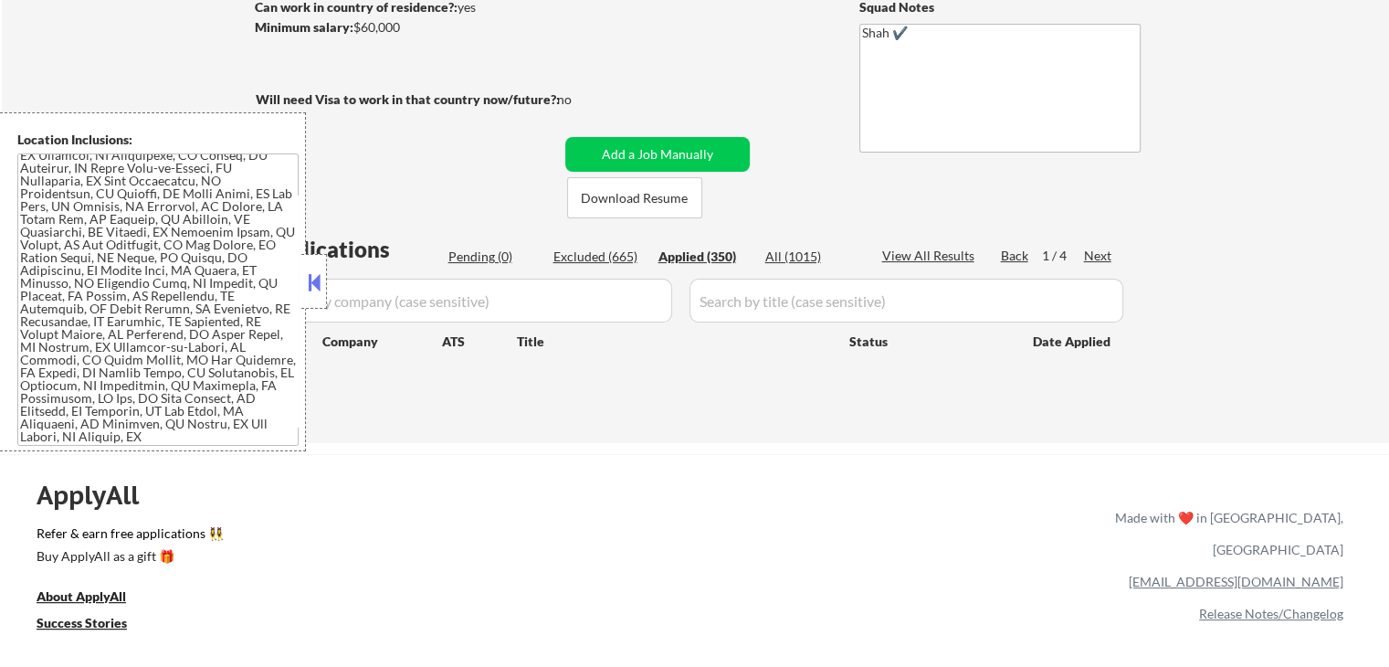
select select ""applied""
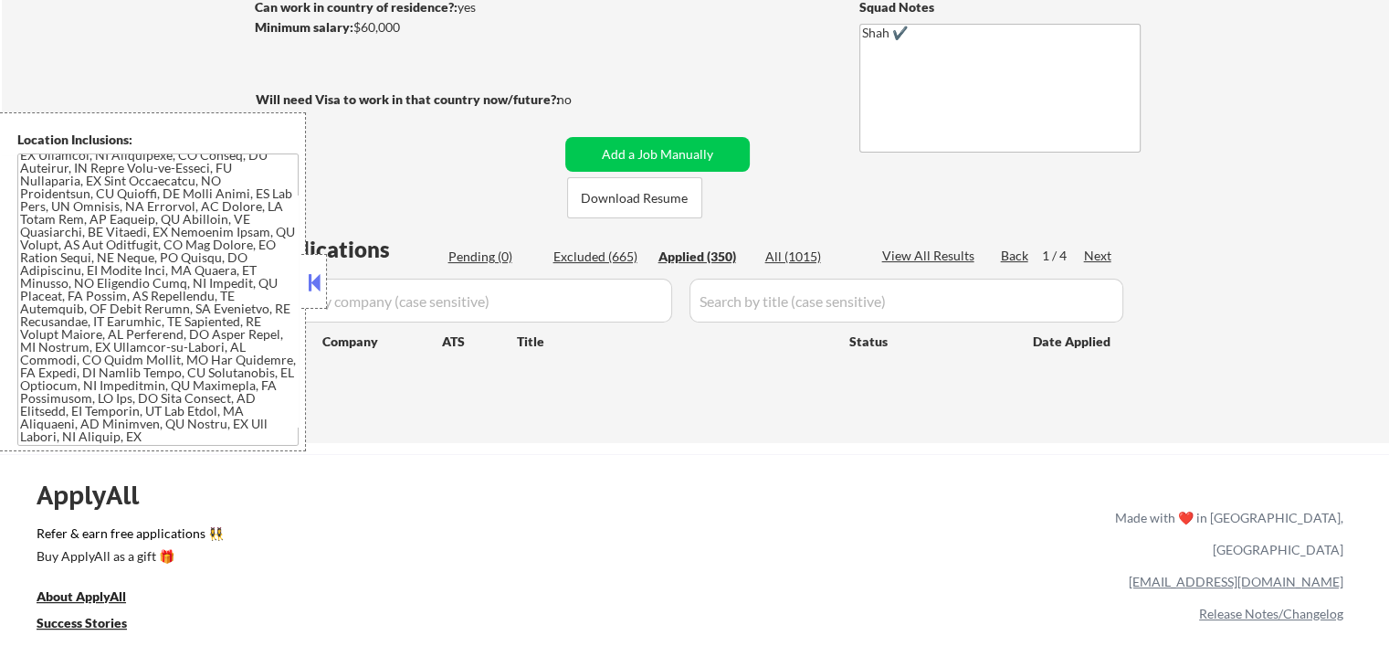
select select ""applied""
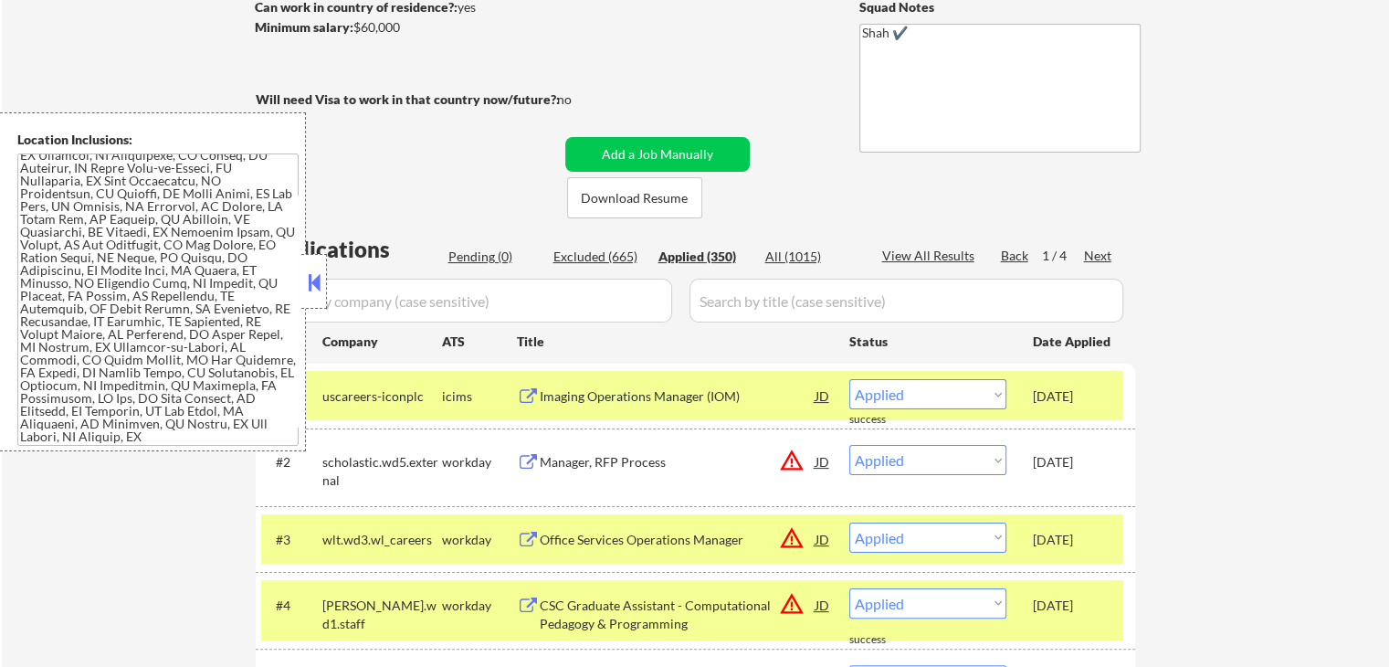
click at [936, 393] on select "Choose an option... Pending Applied Excluded (Questions) Excluded (Expired) Exc…" at bounding box center [927, 394] width 157 height 30
click at [849, 379] on select "Choose an option... Pending Applied Excluded (Questions) Excluded (Expired) Exc…" at bounding box center [927, 394] width 157 height 30
select select ""applied""
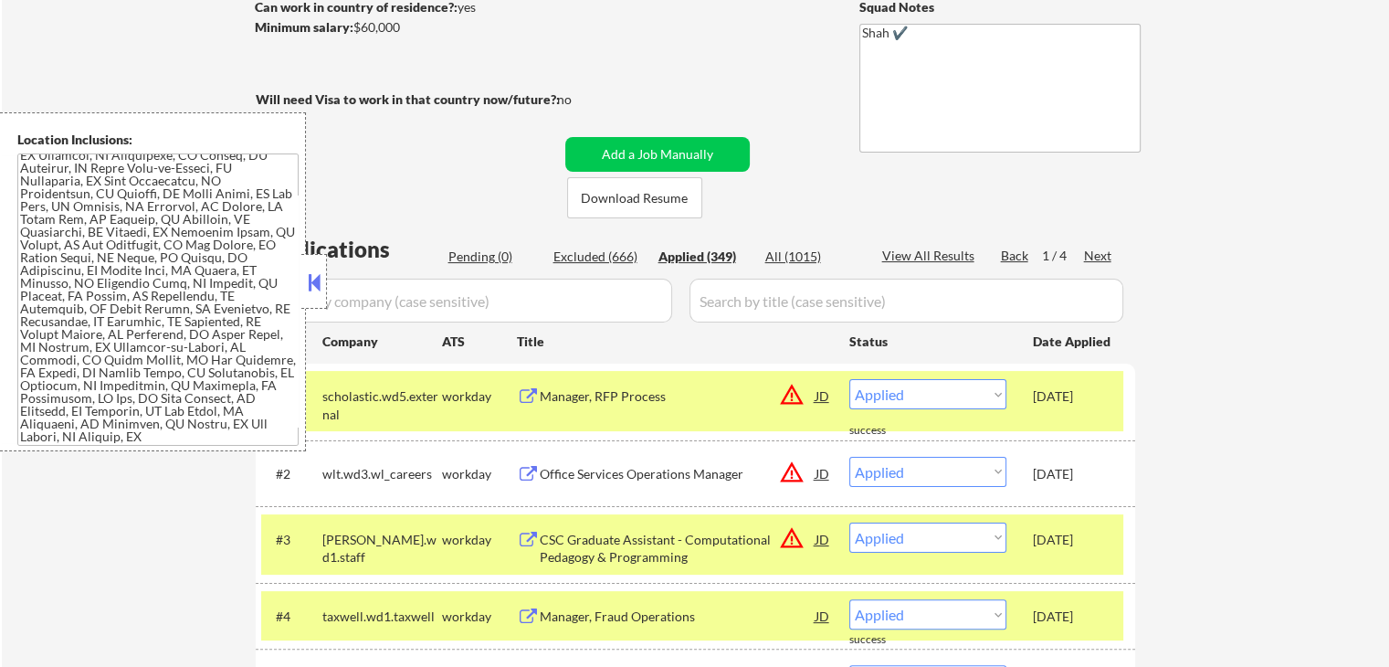
click at [318, 279] on button at bounding box center [314, 282] width 20 height 27
